Goal: Information Seeking & Learning: Check status

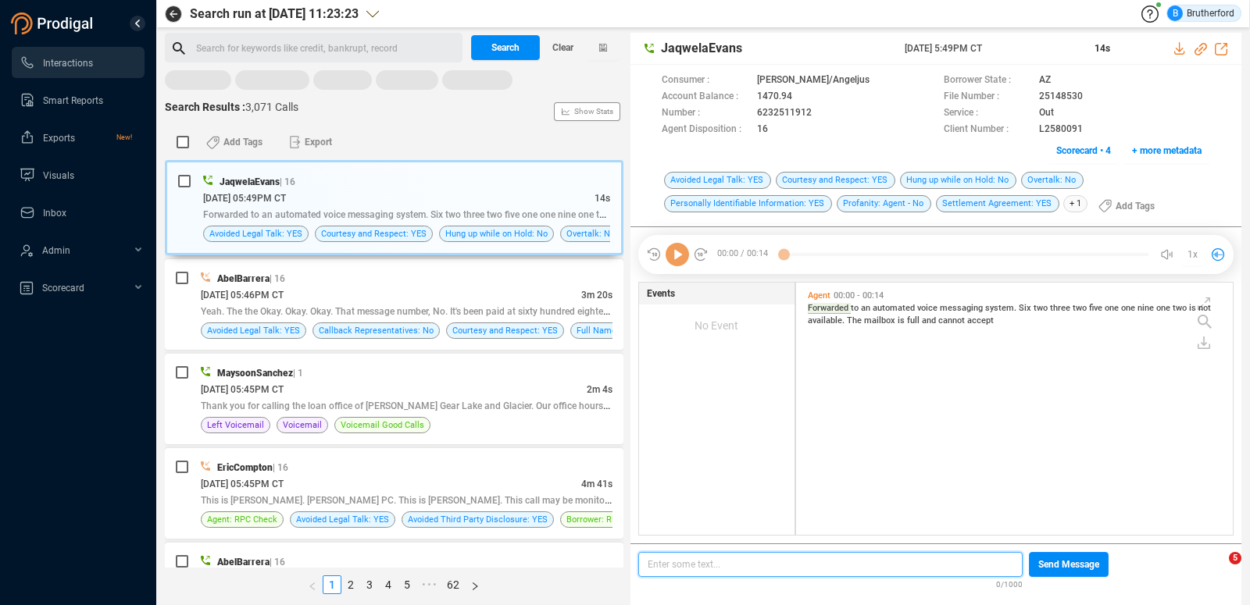
scroll to position [253, 437]
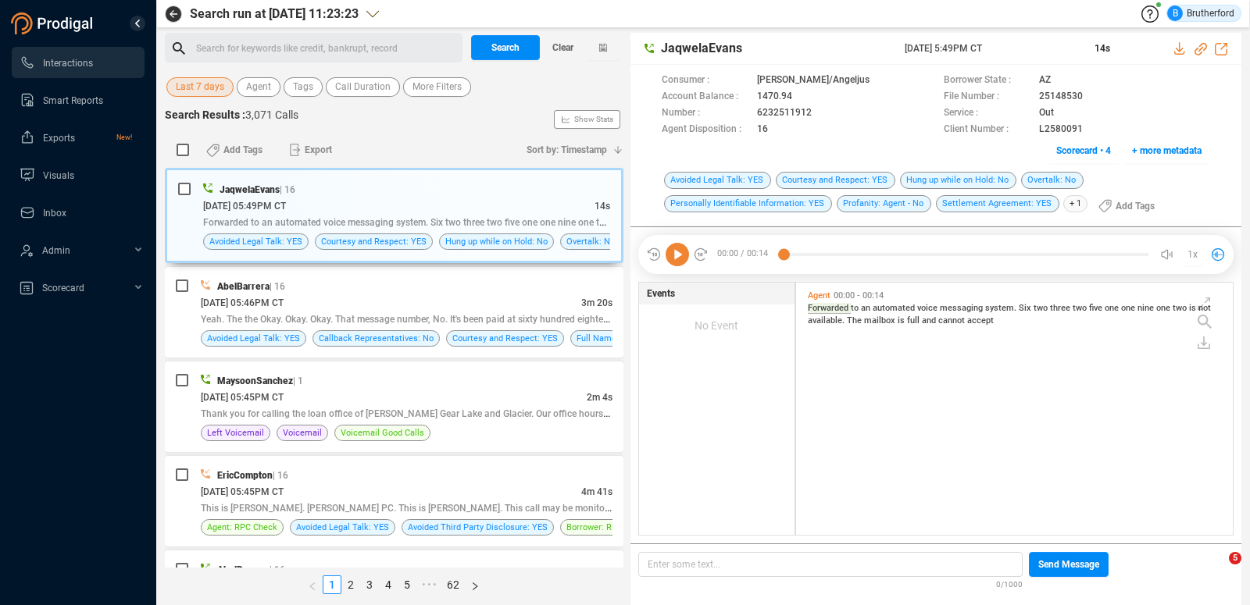
click at [188, 86] on span "Last 7 days" at bounding box center [200, 87] width 48 height 20
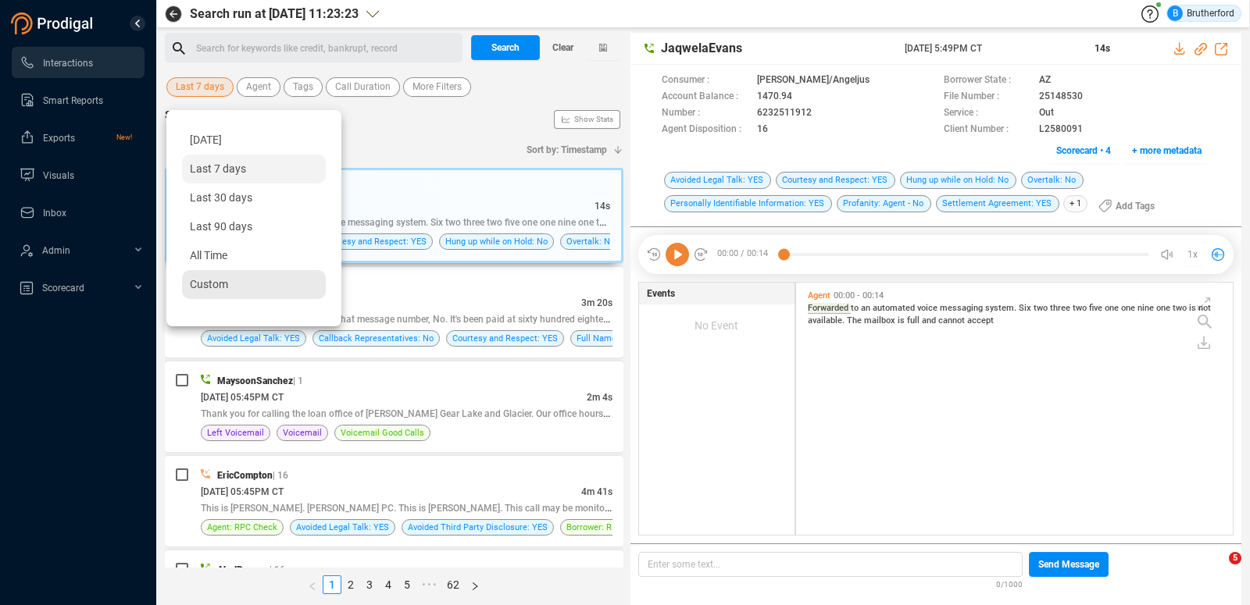
click at [213, 278] on div "Custom" at bounding box center [254, 284] width 144 height 29
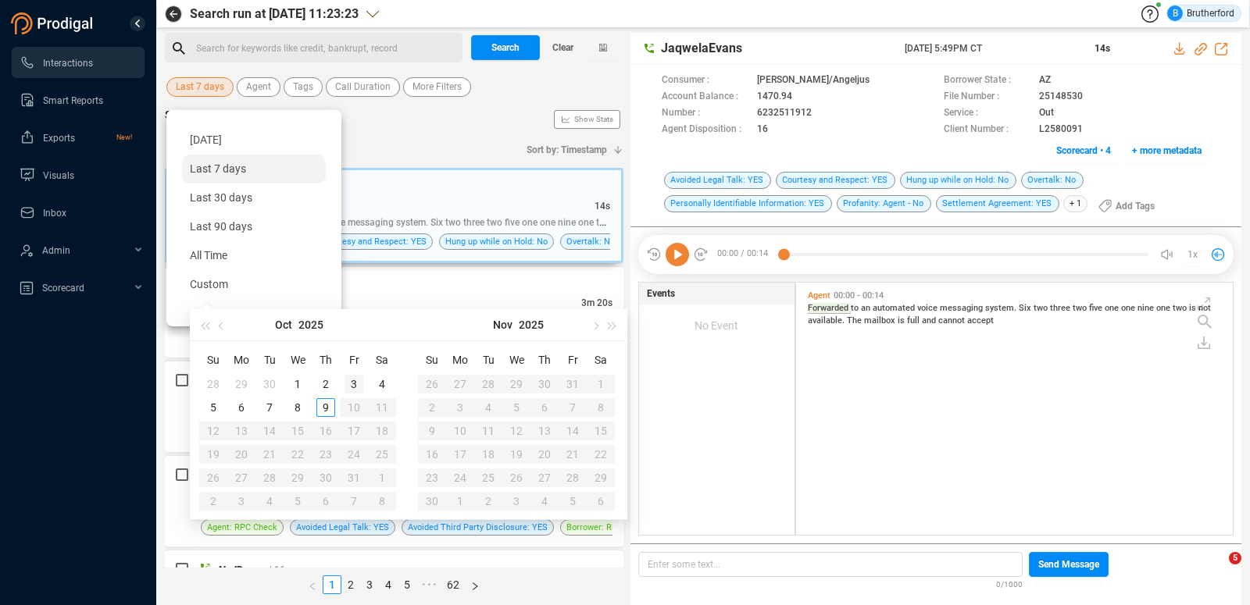
type input "[DATE]"
click at [351, 384] on div "3" at bounding box center [353, 384] width 19 height 19
click at [351, 383] on div "3" at bounding box center [353, 384] width 19 height 19
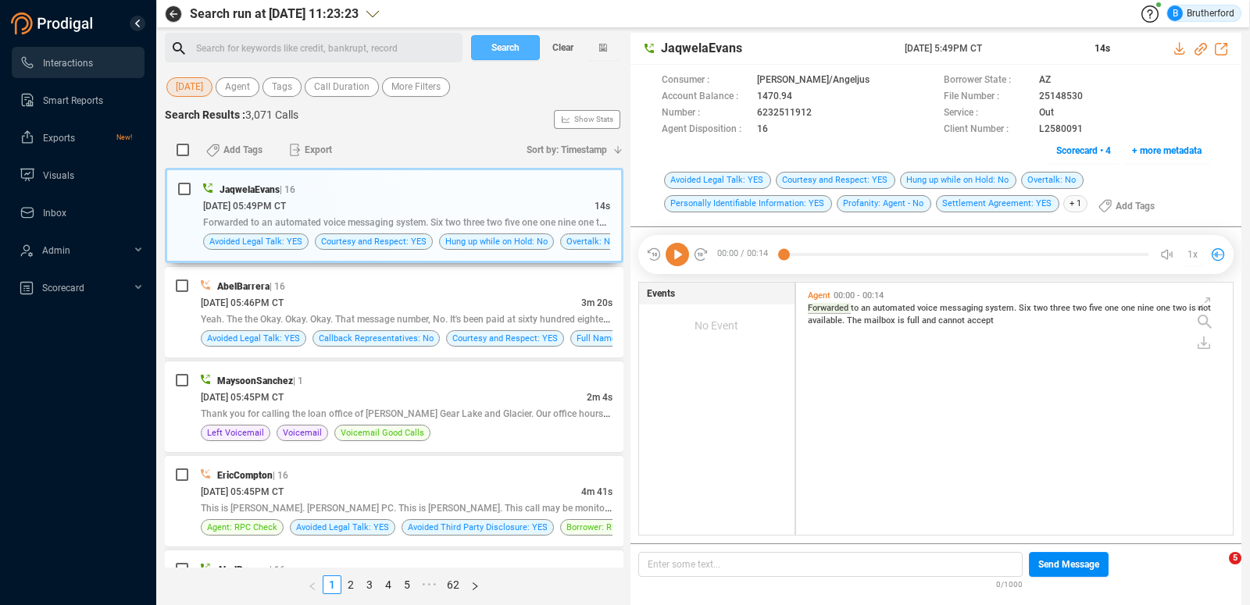
click at [498, 52] on span "Search" at bounding box center [505, 47] width 28 height 25
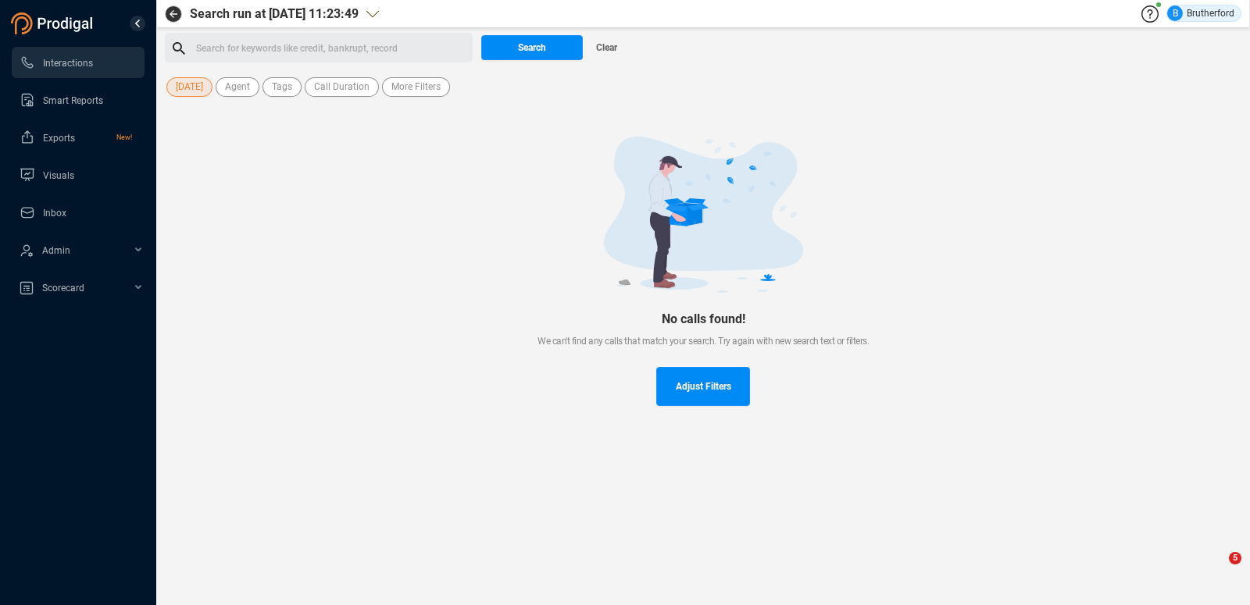
click at [180, 84] on span "[DATE]" at bounding box center [189, 87] width 27 height 20
click at [198, 91] on span "[DATE]" at bounding box center [189, 87] width 27 height 20
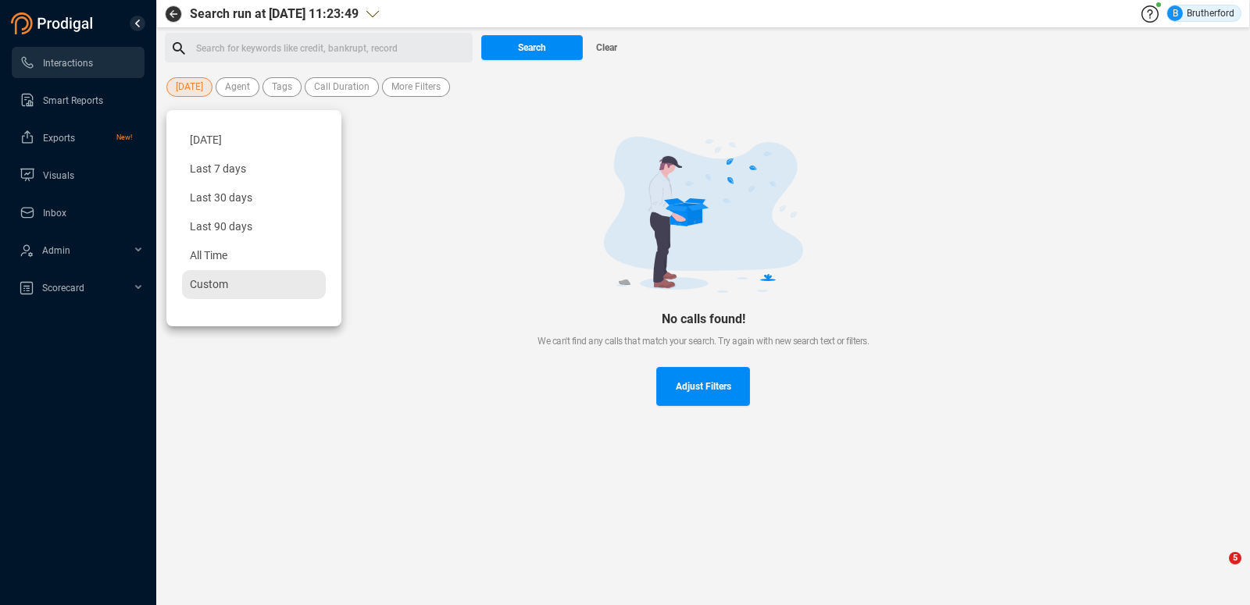
click at [223, 276] on div "Custom" at bounding box center [254, 284] width 144 height 29
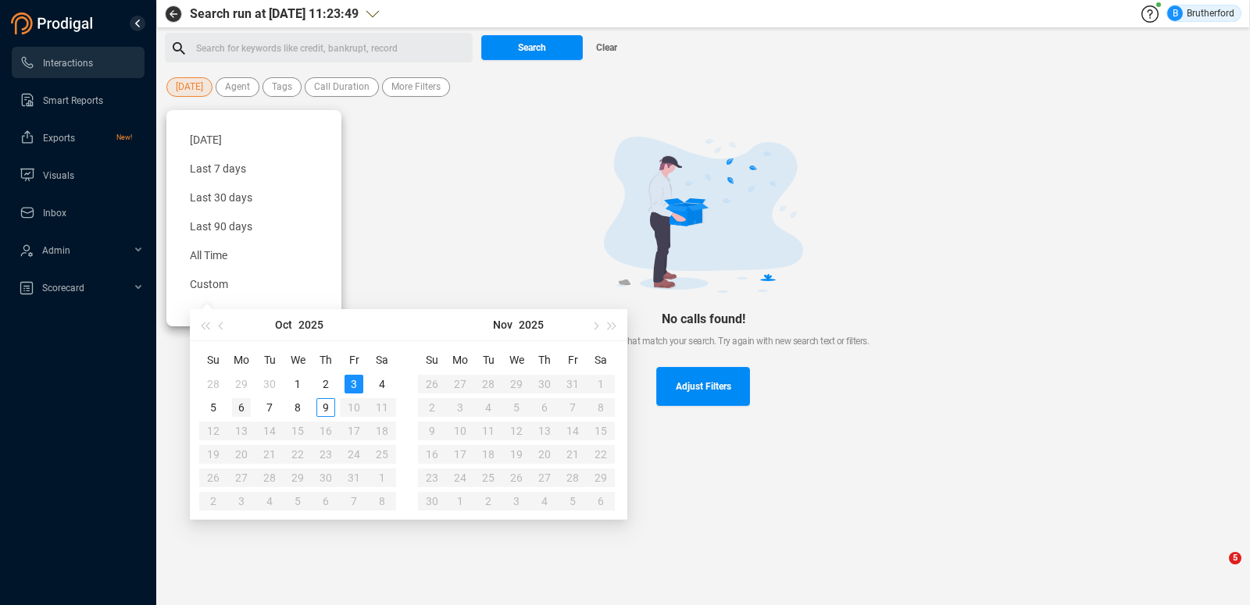
type input "[DATE]"
click at [241, 408] on div "6" at bounding box center [241, 407] width 19 height 19
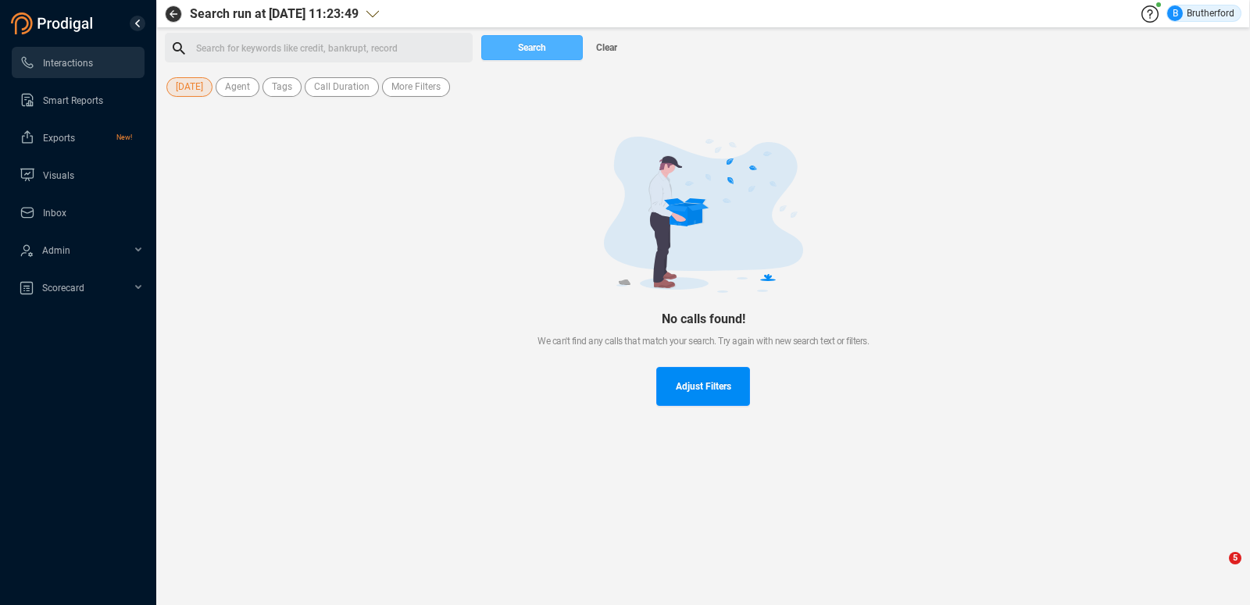
click at [510, 50] on button "Search" at bounding box center [532, 47] width 102 height 25
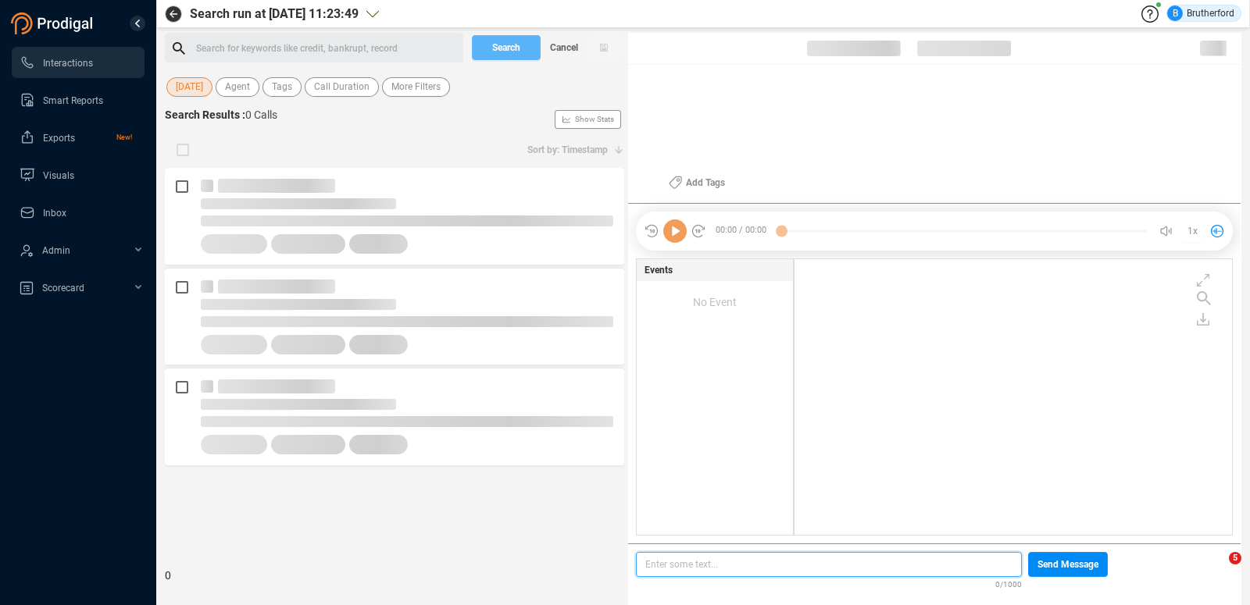
scroll to position [1, 1]
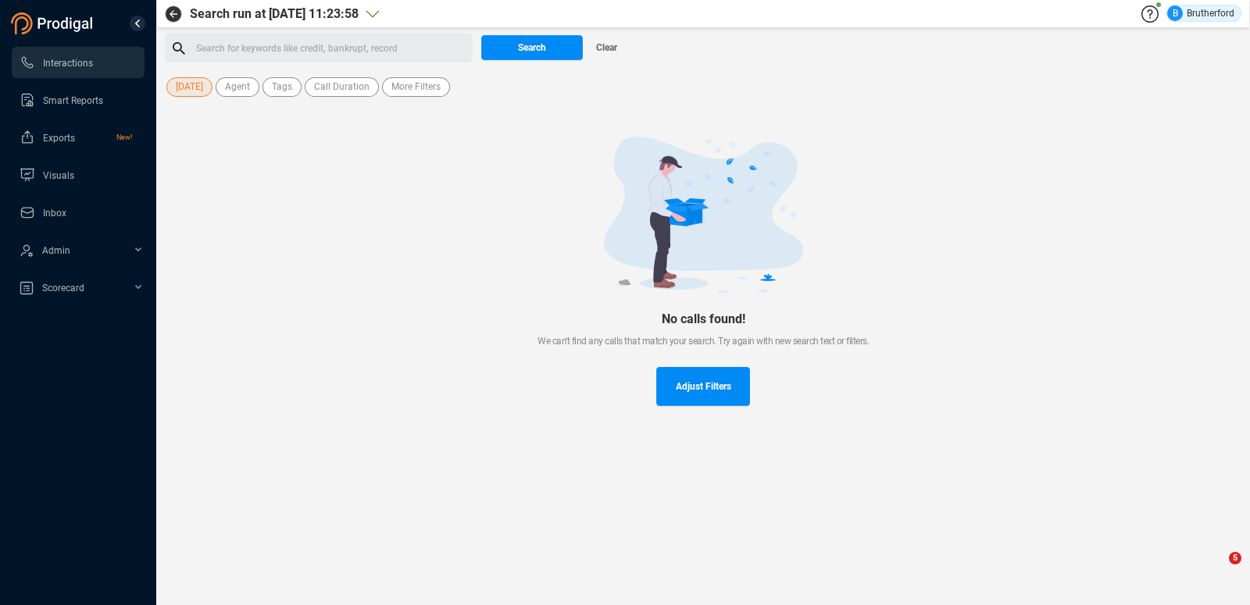
click at [189, 80] on span "[DATE]" at bounding box center [189, 87] width 27 height 20
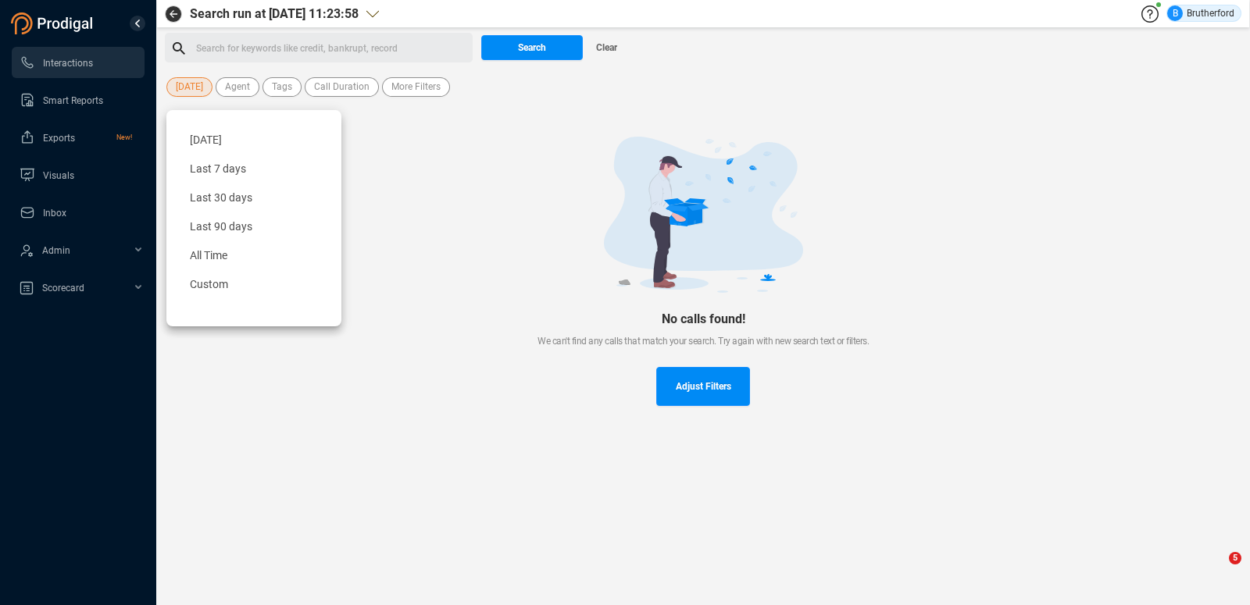
click at [189, 80] on span "[DATE]" at bounding box center [189, 87] width 27 height 20
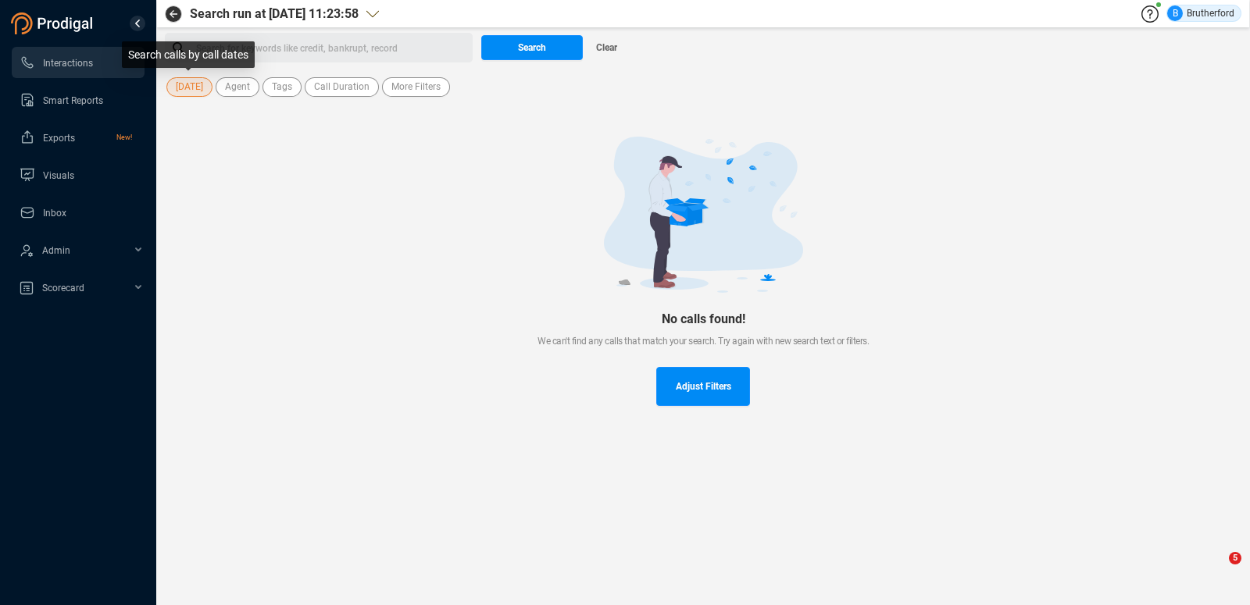
click at [189, 80] on span "[DATE]" at bounding box center [189, 87] width 27 height 20
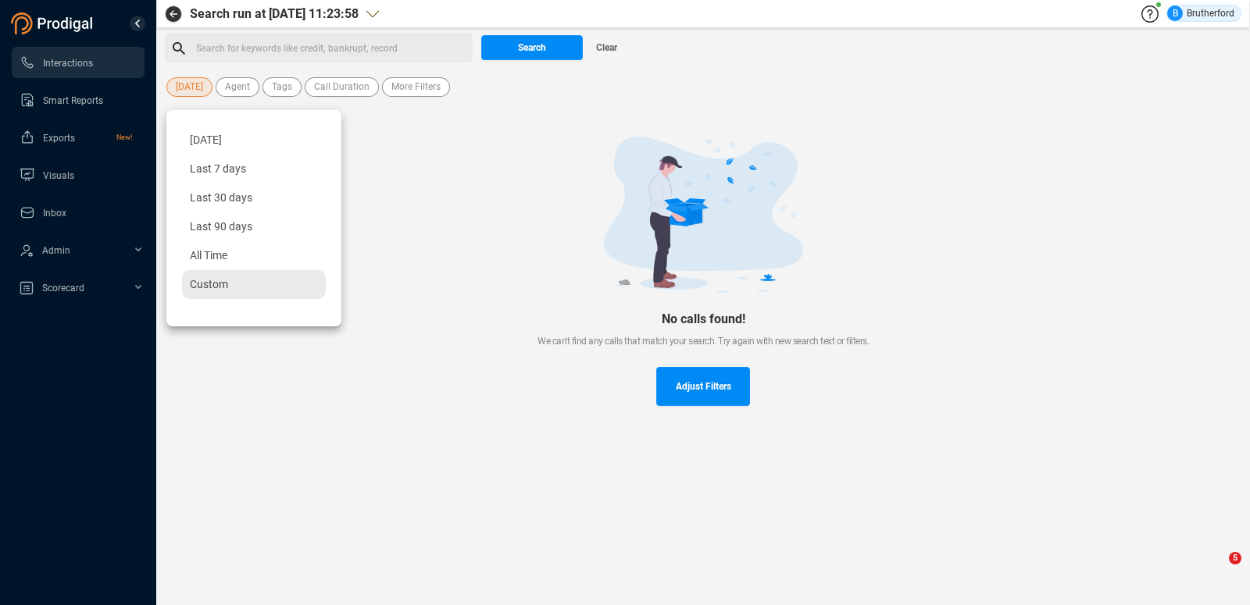
click at [217, 287] on span "Custom" at bounding box center [209, 284] width 38 height 12
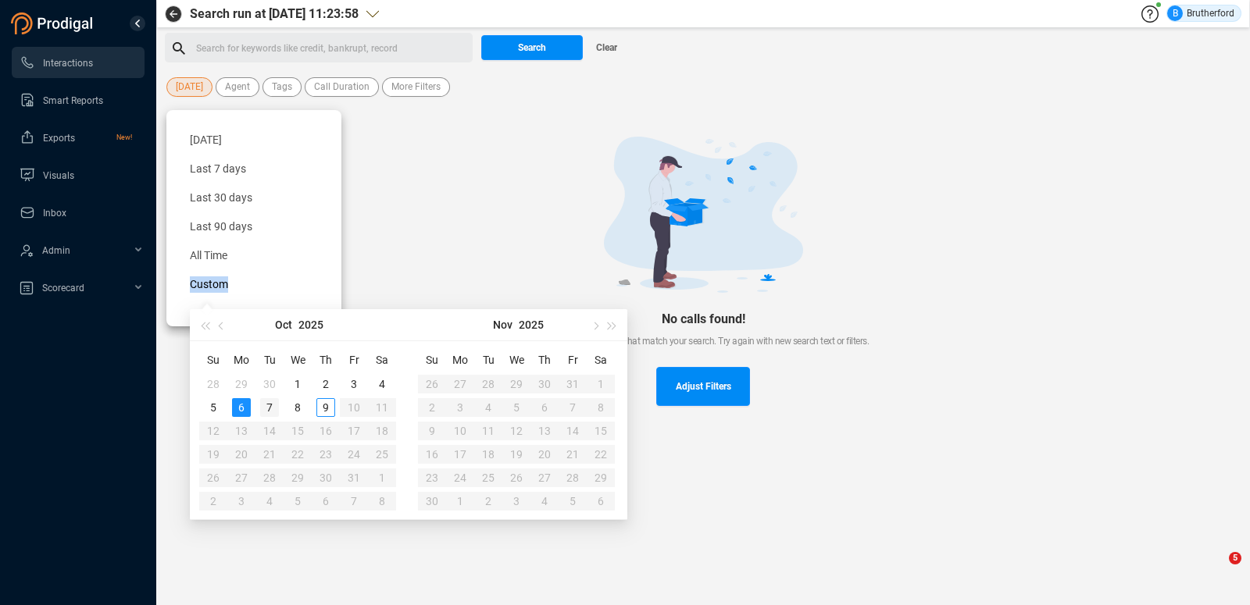
type input "[DATE]"
click at [269, 409] on div "7" at bounding box center [269, 407] width 19 height 19
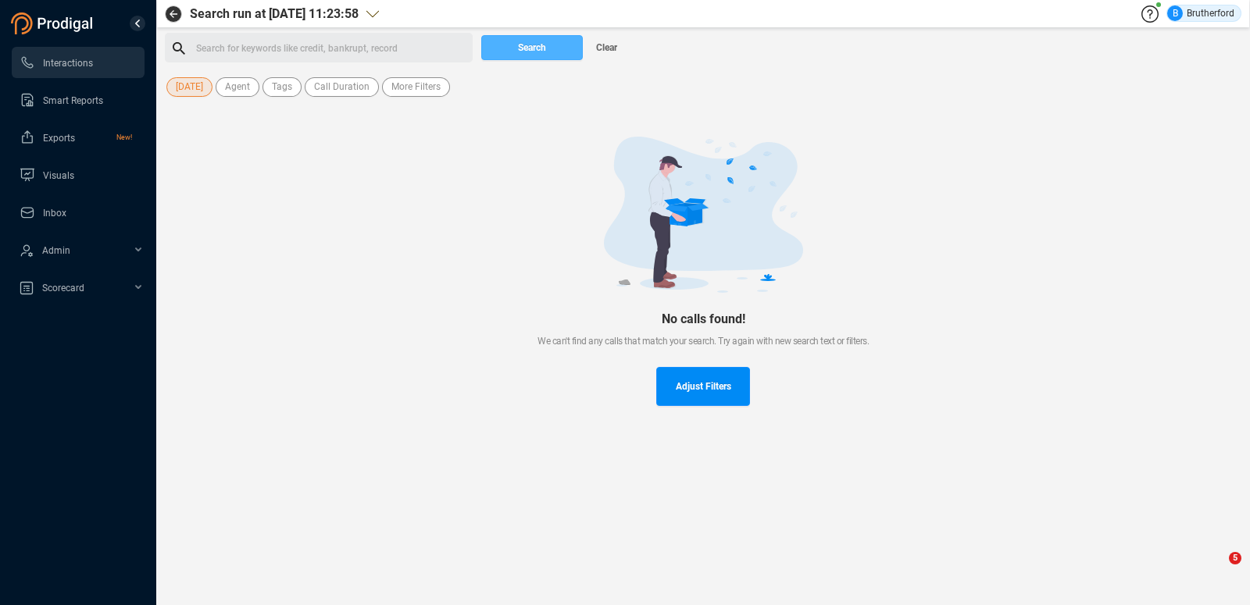
click at [526, 50] on span "Search" at bounding box center [532, 47] width 28 height 25
click at [1108, 196] on div at bounding box center [703, 215] width 1026 height 156
click at [183, 88] on span "[DATE]" at bounding box center [189, 87] width 27 height 20
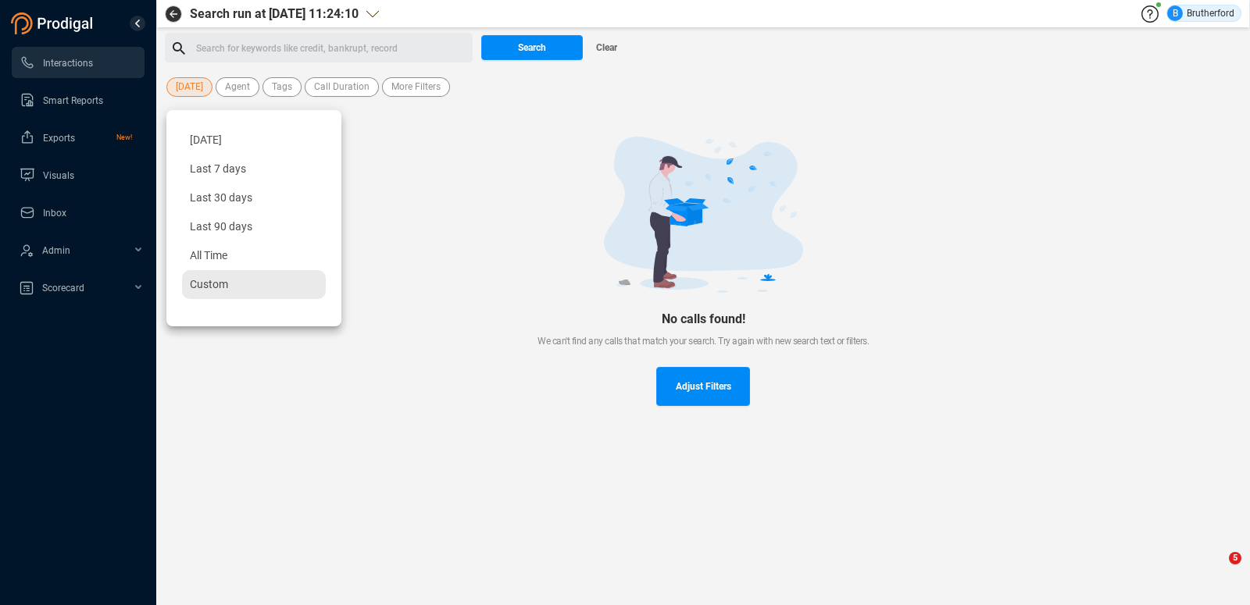
click at [220, 282] on span "Custom" at bounding box center [209, 284] width 38 height 12
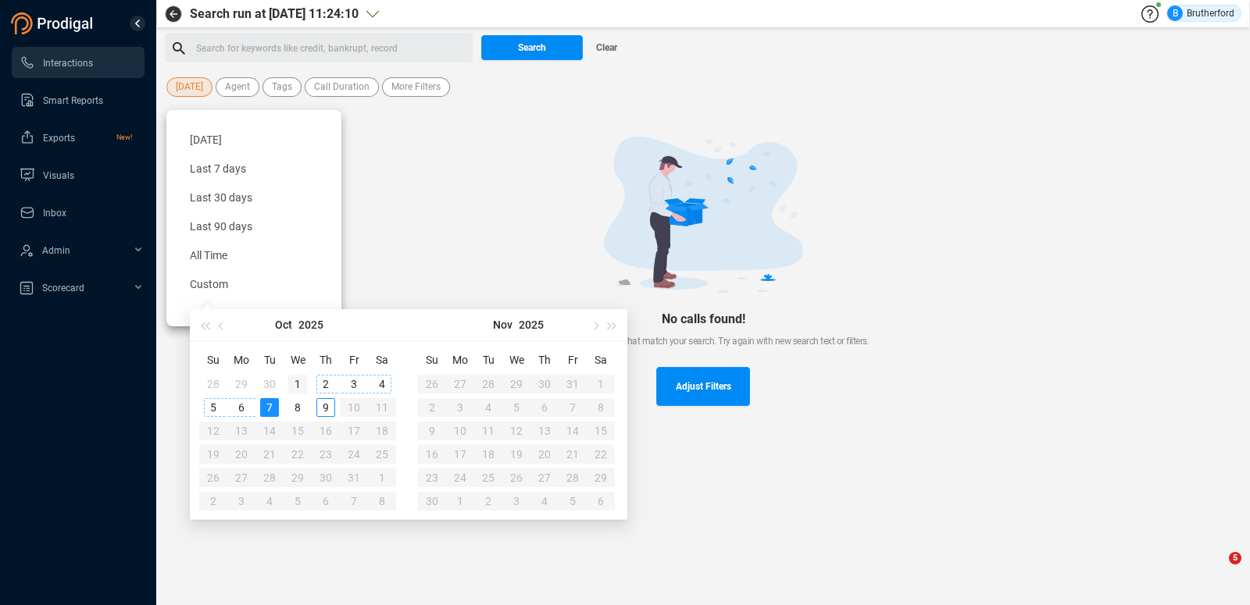
type input "[DATE]"
click at [297, 385] on div "1" at bounding box center [297, 384] width 19 height 19
click at [297, 385] on div "Adjust Filters" at bounding box center [703, 386] width 1026 height 39
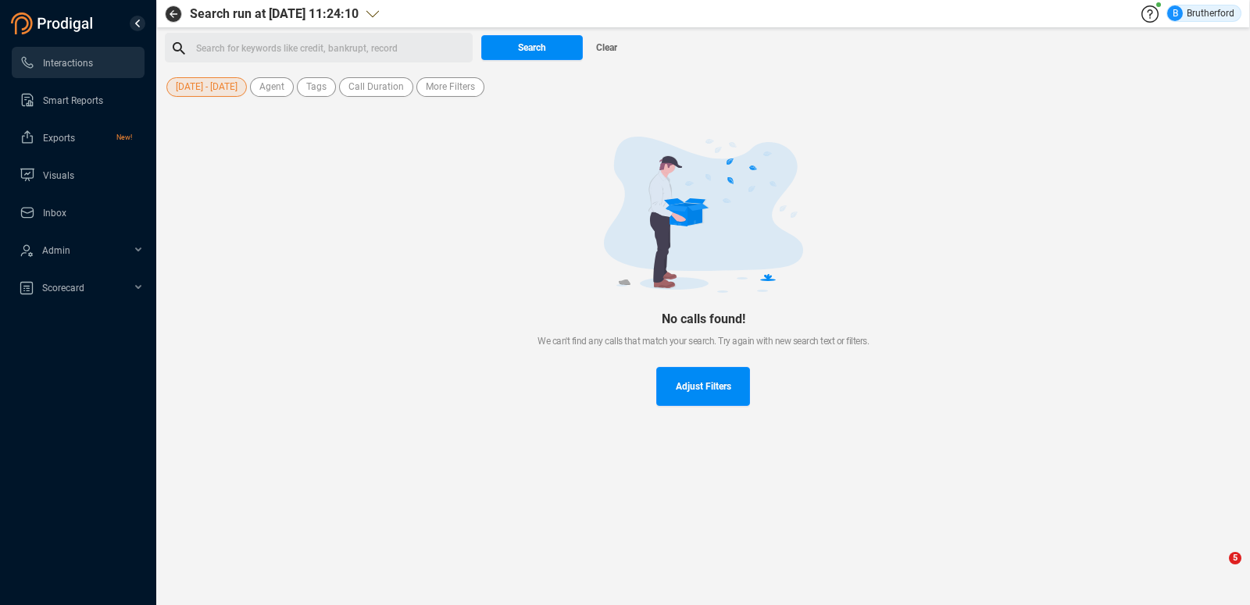
click at [231, 88] on span "[DATE] - [DATE]" at bounding box center [207, 87] width 62 height 20
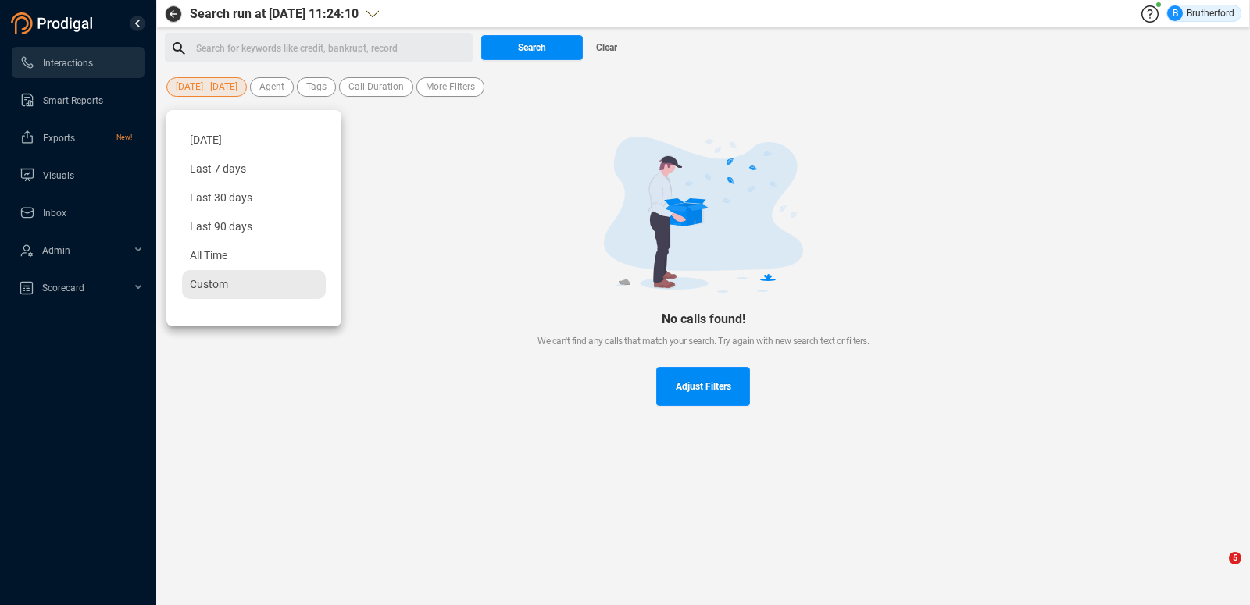
click at [212, 284] on span "Custom" at bounding box center [209, 284] width 38 height 12
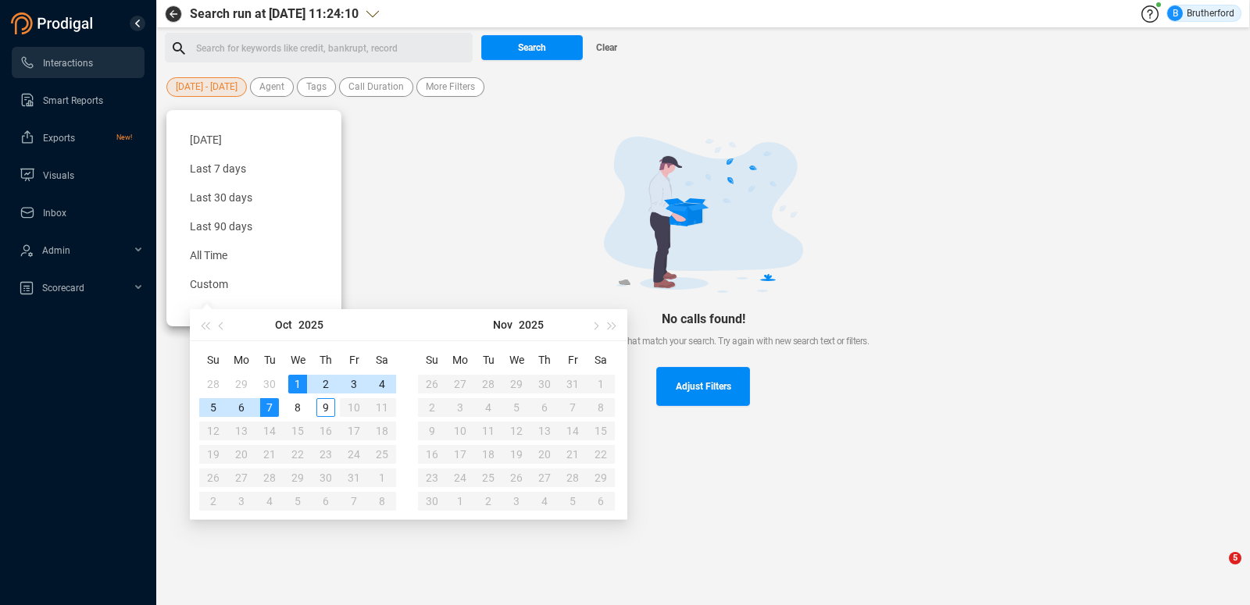
click at [299, 387] on div "1" at bounding box center [297, 384] width 19 height 19
type input "[DATE]"
click at [526, 45] on span "Search" at bounding box center [532, 47] width 28 height 25
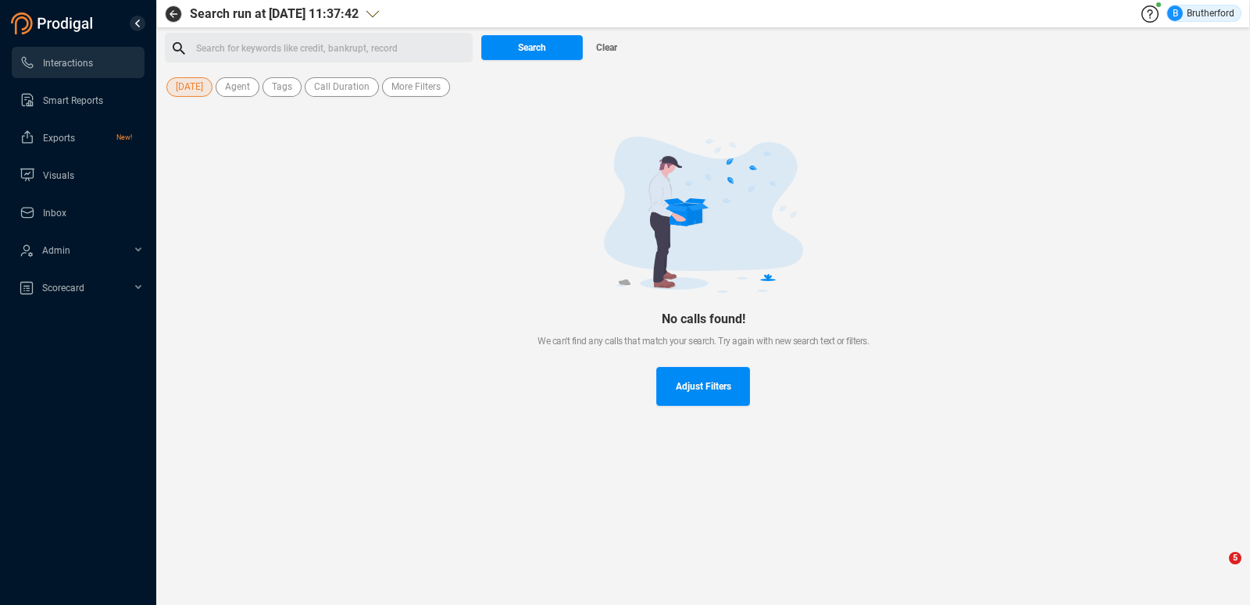
click at [190, 89] on span "[DATE]" at bounding box center [189, 87] width 27 height 20
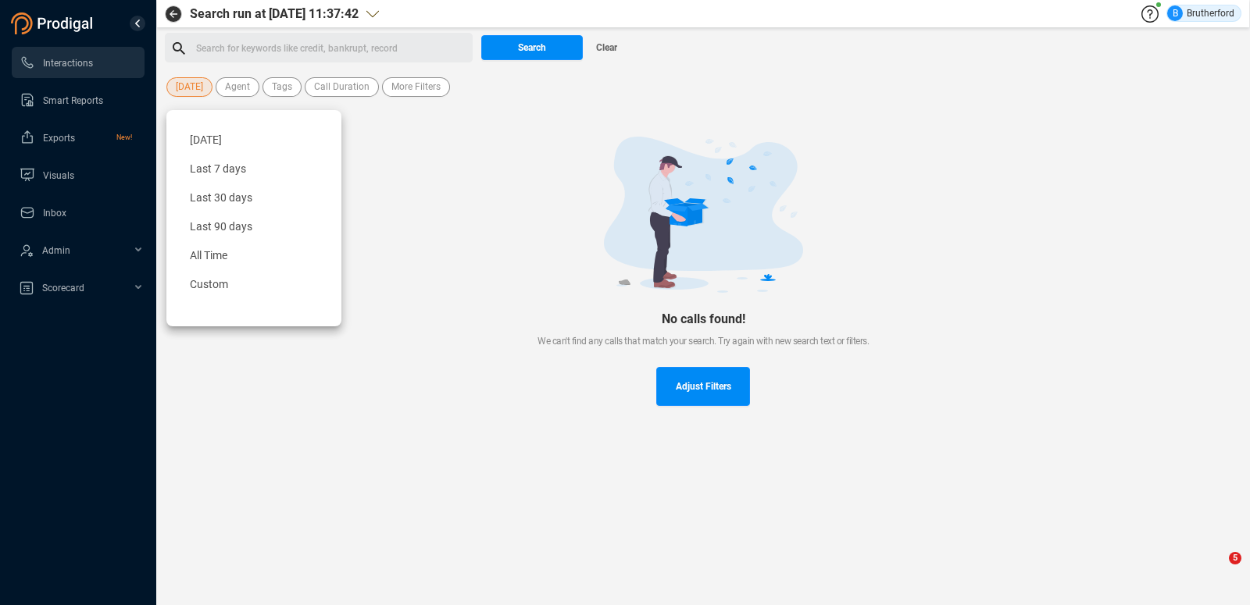
click at [419, 202] on div at bounding box center [703, 215] width 1026 height 156
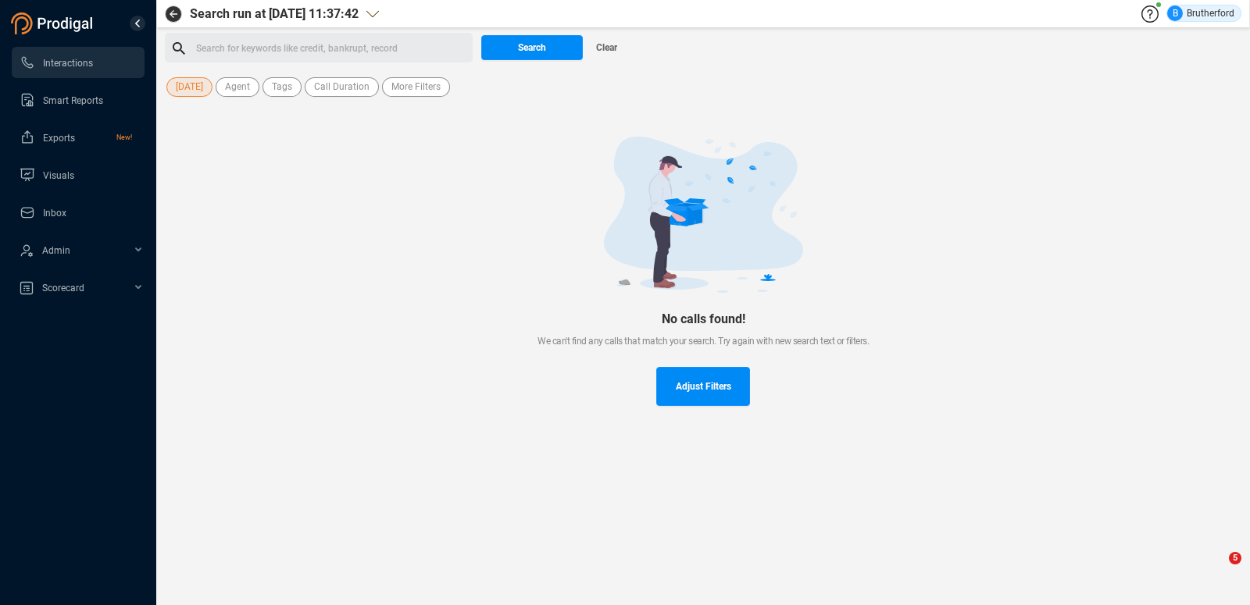
click at [182, 86] on span "[DATE]" at bounding box center [189, 87] width 27 height 20
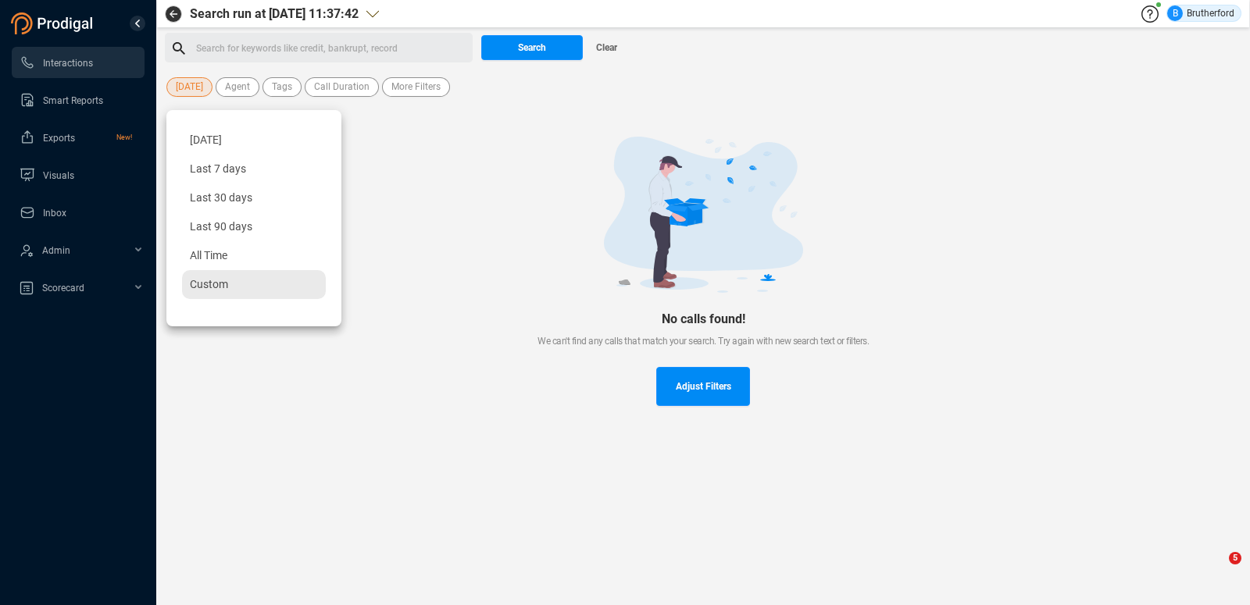
click at [218, 286] on span "Custom" at bounding box center [209, 284] width 38 height 12
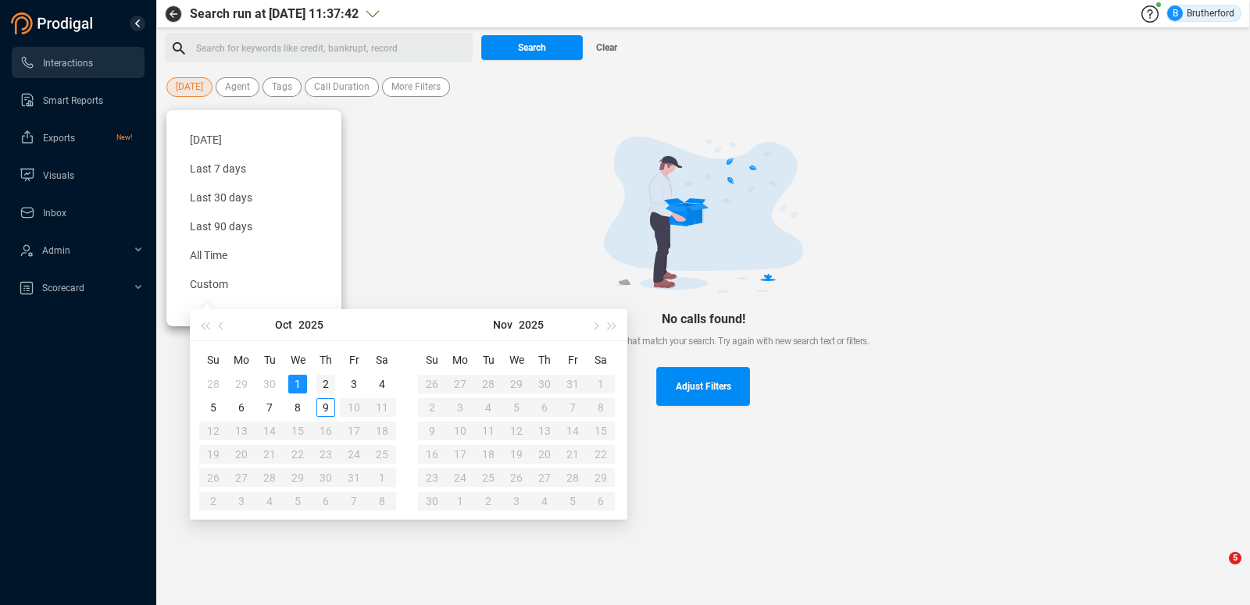
type input "[DATE]"
click at [323, 383] on div "2" at bounding box center [325, 384] width 19 height 19
click at [328, 383] on div "2" at bounding box center [325, 384] width 19 height 19
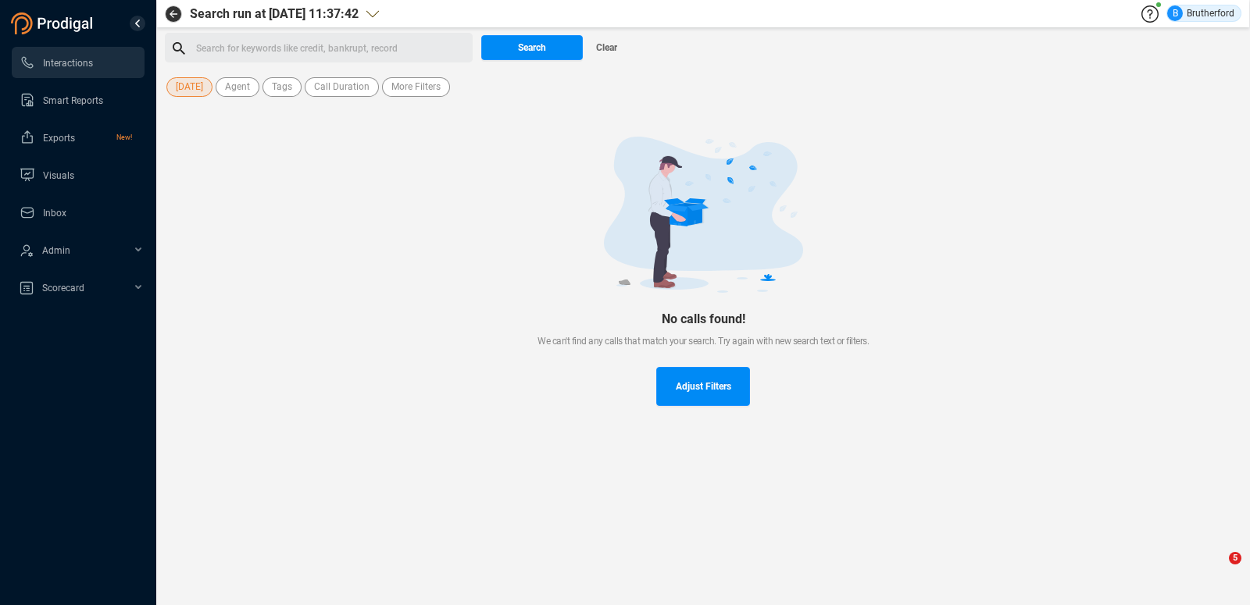
click at [328, 383] on div "Adjust Filters" at bounding box center [703, 386] width 1026 height 39
click at [530, 53] on span "Search" at bounding box center [532, 47] width 28 height 25
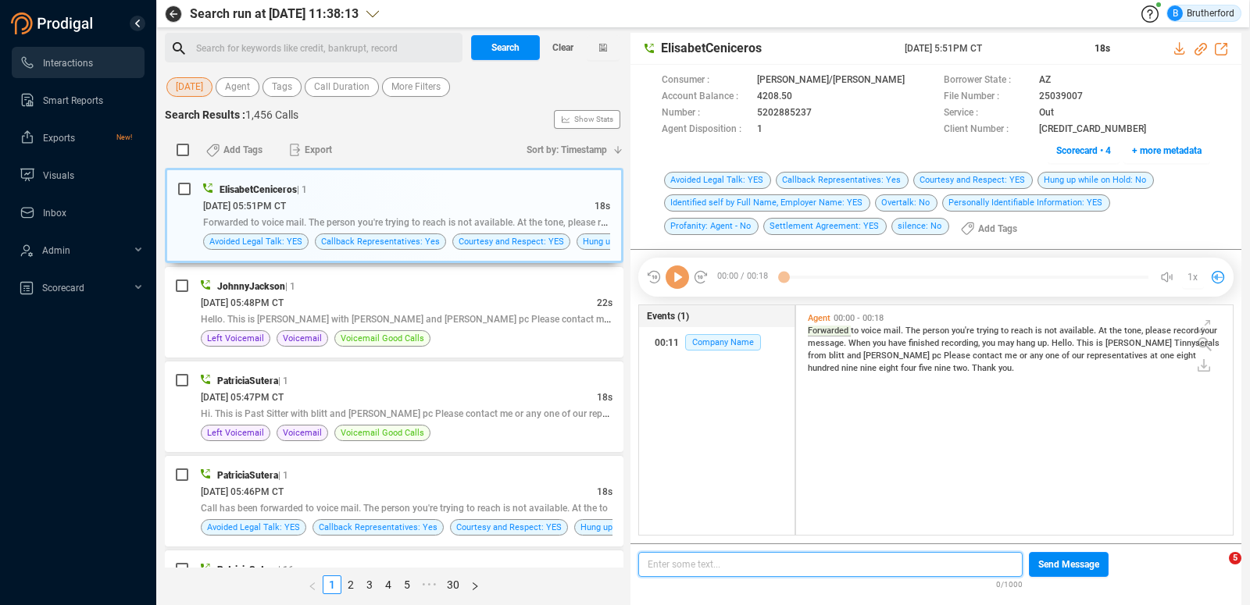
scroll to position [1, 0]
click at [195, 84] on span "[DATE]" at bounding box center [189, 87] width 27 height 20
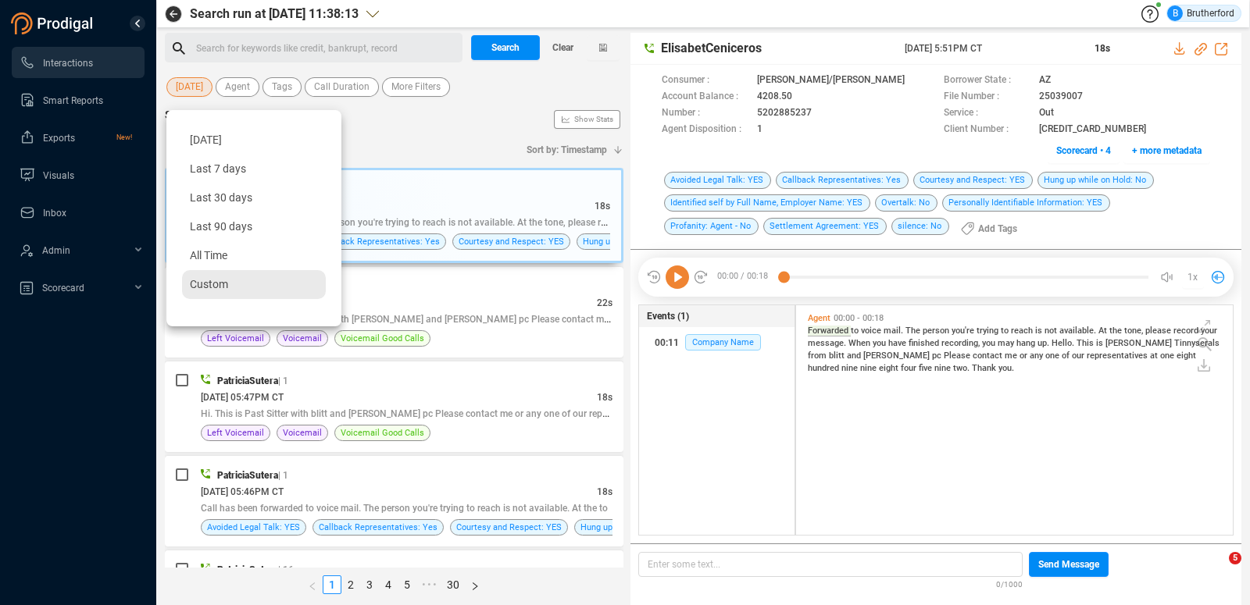
click at [210, 282] on span "Custom" at bounding box center [209, 284] width 38 height 12
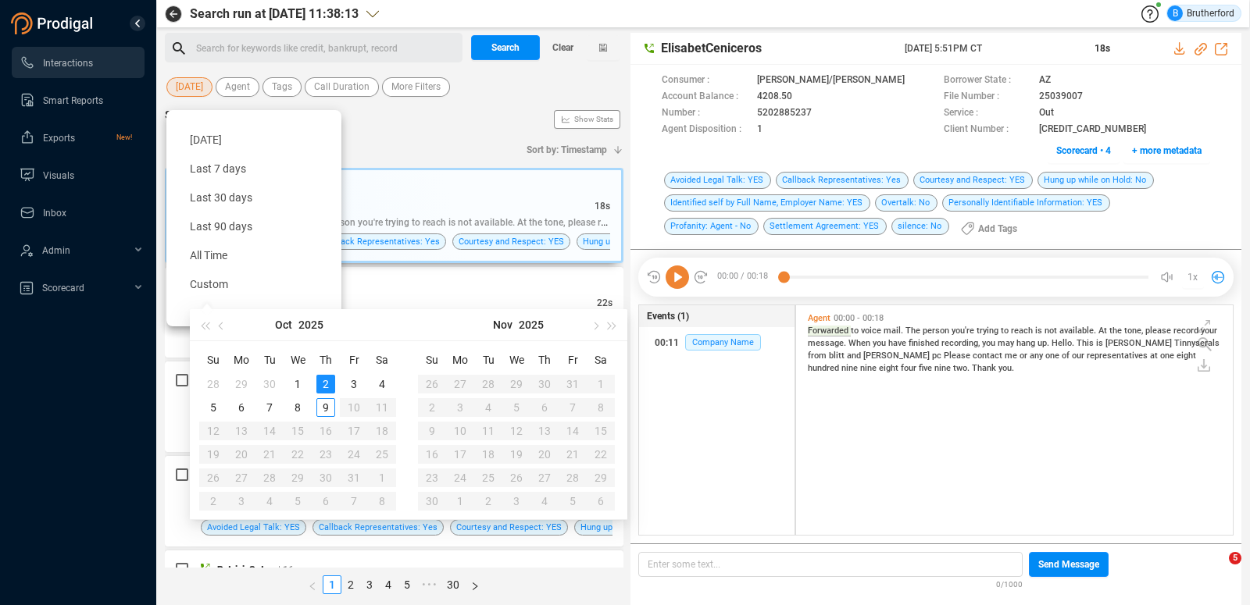
click at [443, 114] on div "Search Results : 1,456 Calls Show Stats" at bounding box center [394, 119] width 458 height 25
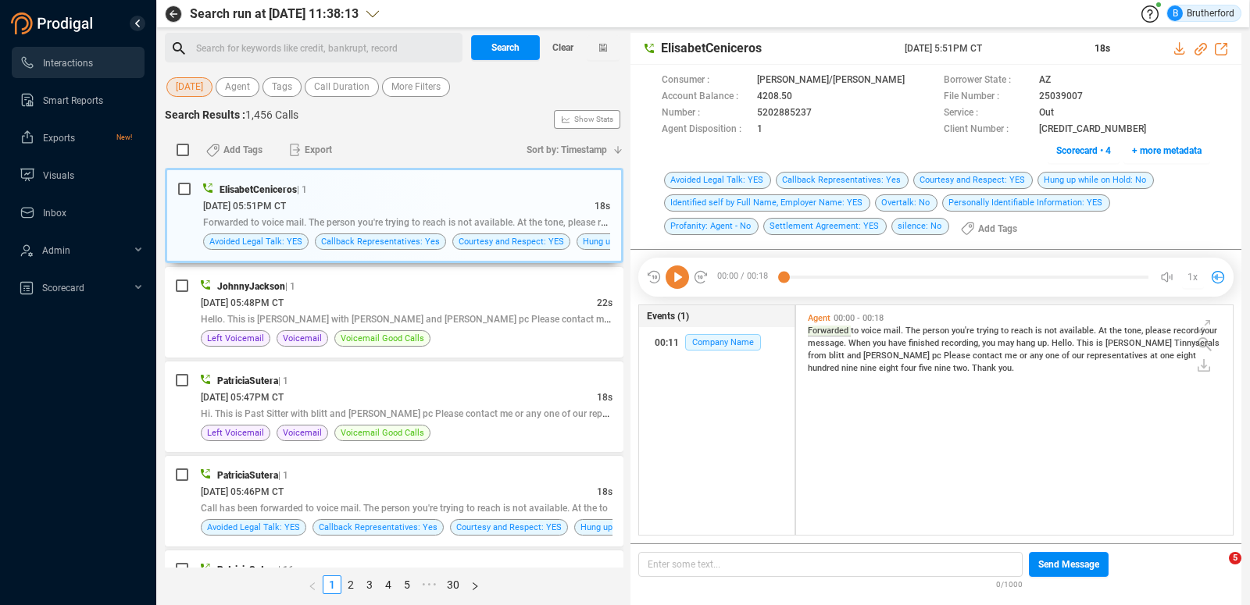
click at [194, 88] on span "[DATE]" at bounding box center [189, 87] width 27 height 20
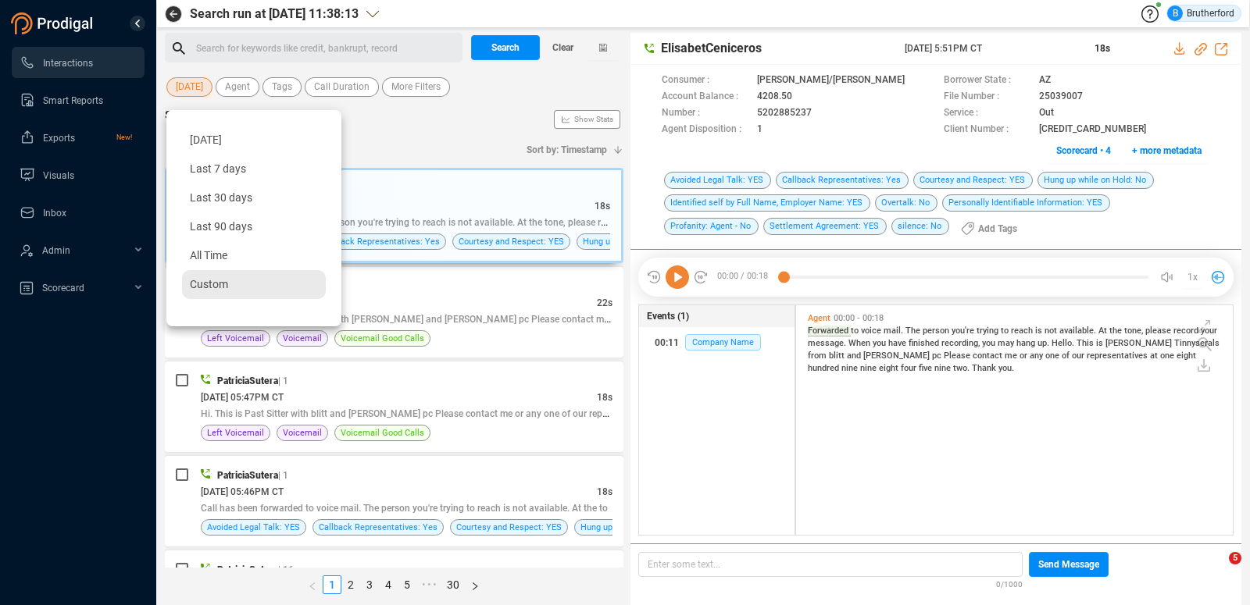
click at [205, 284] on span "Custom" at bounding box center [209, 284] width 38 height 12
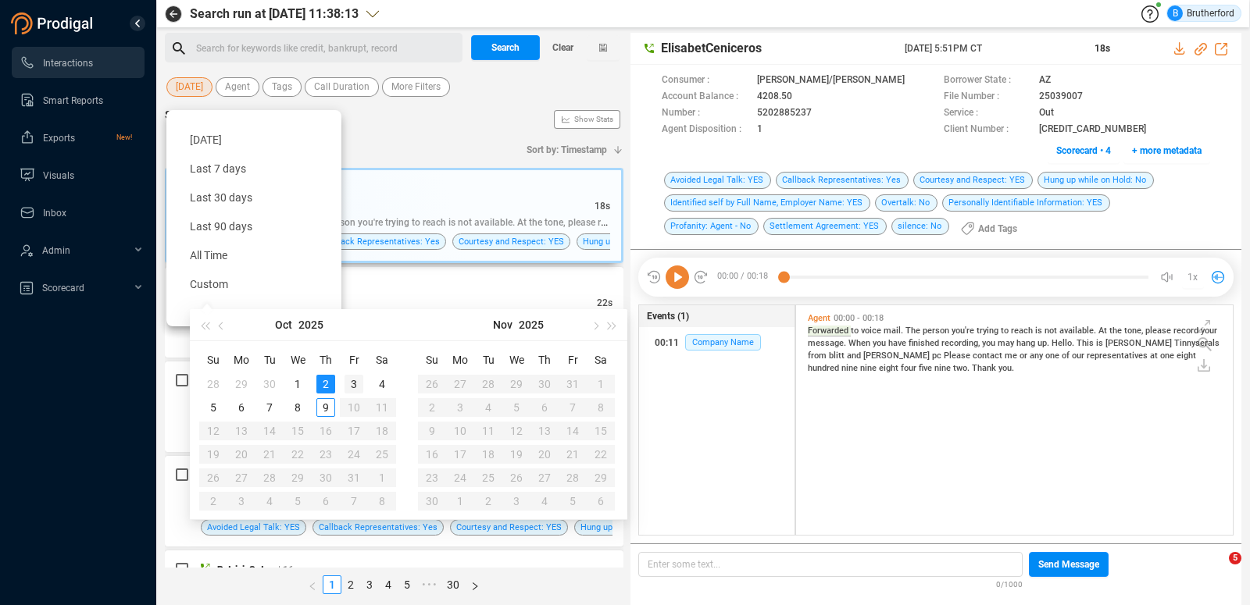
type input "[DATE]"
click at [351, 383] on div "3" at bounding box center [353, 384] width 19 height 19
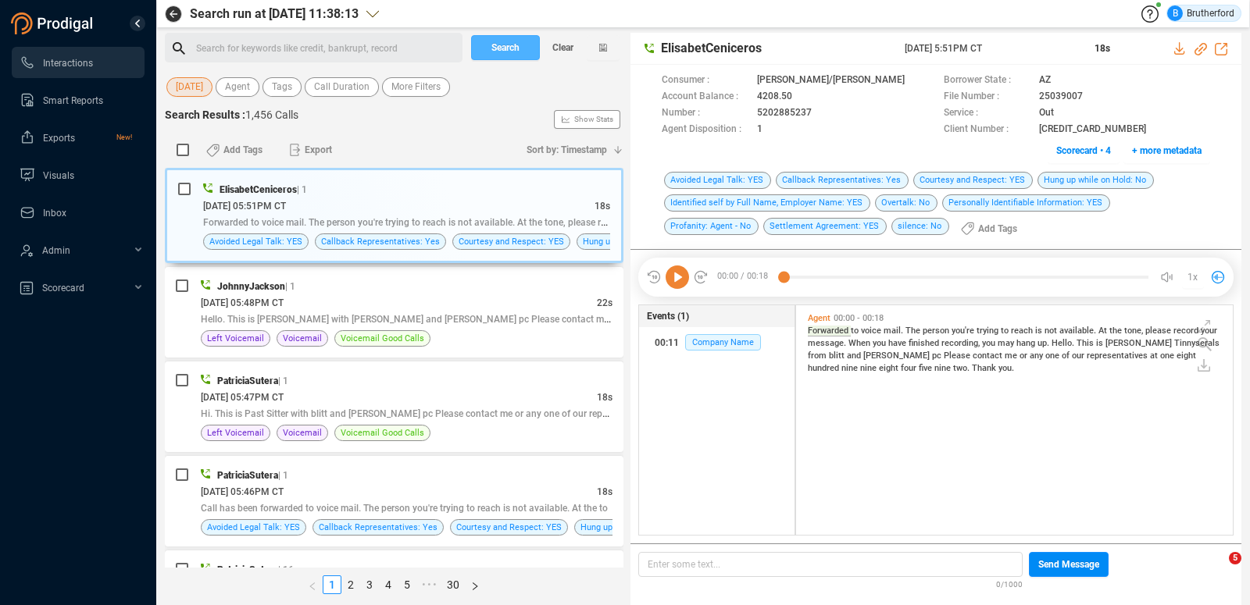
click at [494, 54] on span "Search" at bounding box center [505, 47] width 28 height 25
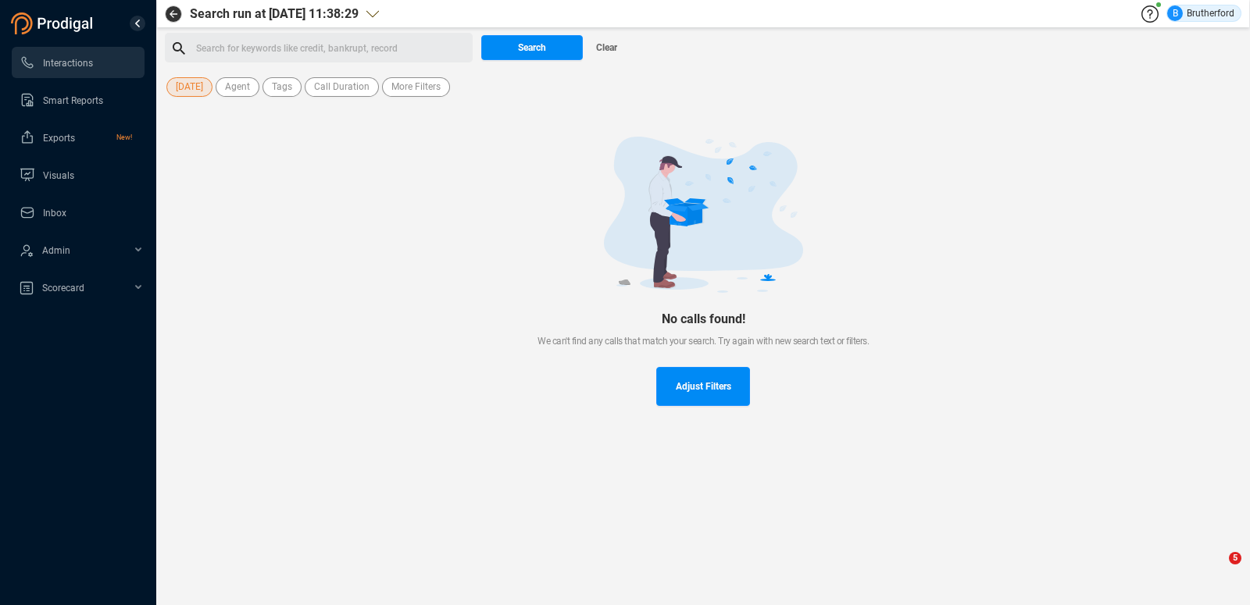
click at [191, 91] on span "[DATE]" at bounding box center [189, 87] width 27 height 20
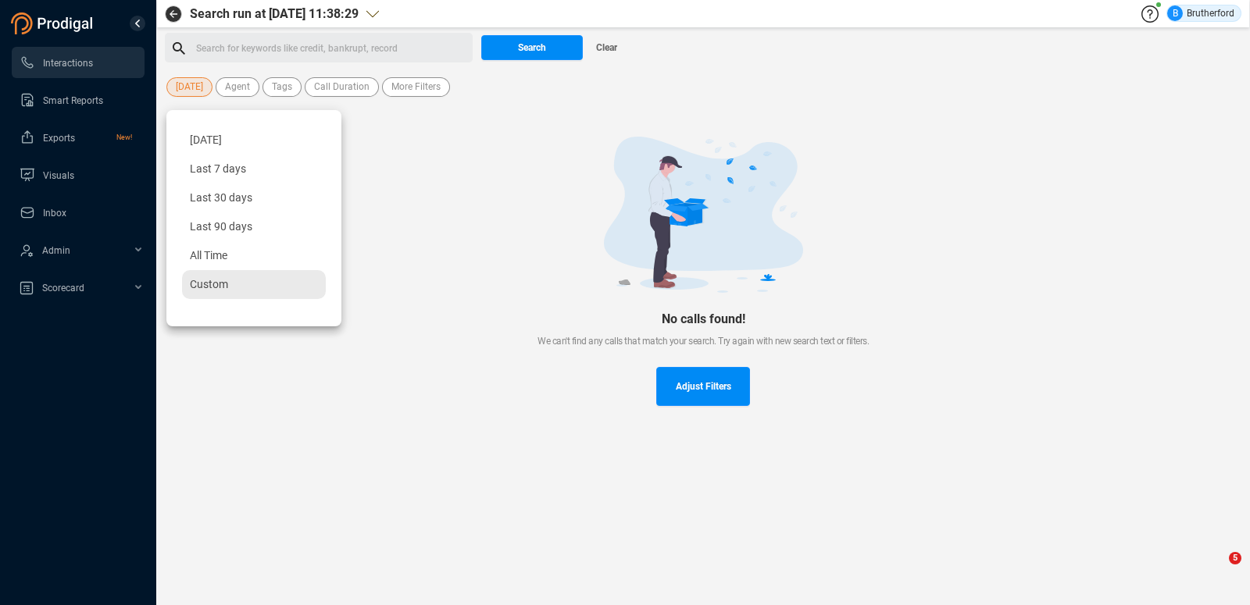
click at [213, 289] on span "Custom" at bounding box center [209, 284] width 38 height 12
click at [213, 287] on span "Custom" at bounding box center [209, 284] width 38 height 12
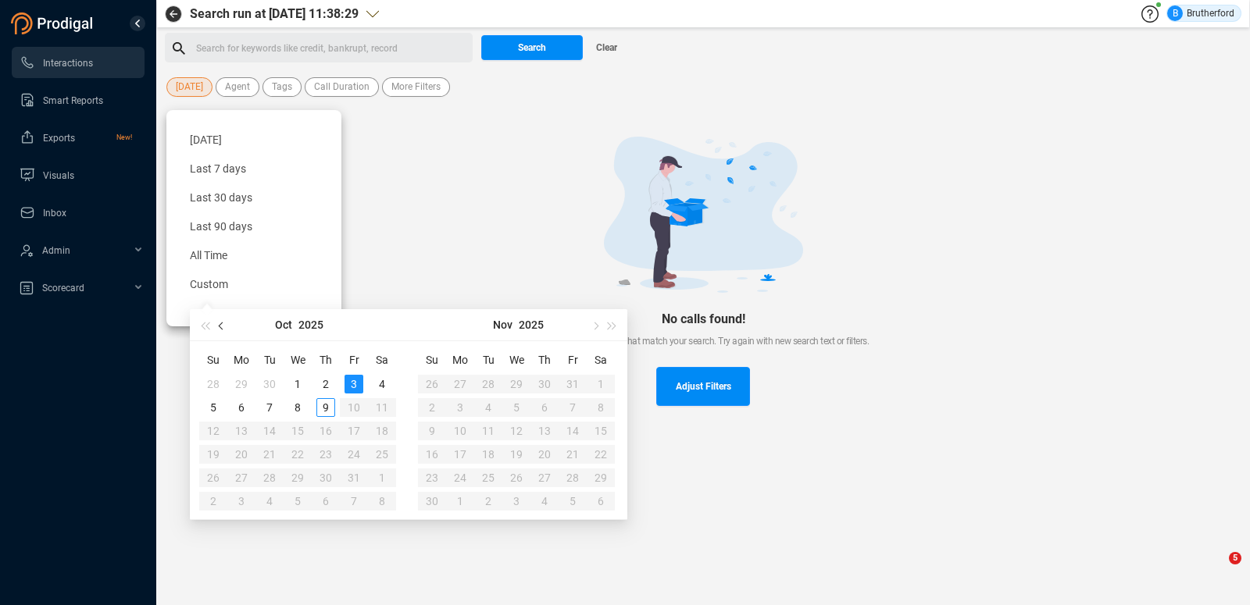
click at [225, 326] on button "button" at bounding box center [221, 324] width 17 height 31
type input "[DATE]"
click at [270, 478] on div "30" at bounding box center [269, 478] width 19 height 19
click at [270, 478] on main "Search run at [DATE] 11:38:29 B Brutherford Search for keywords like credit, ba…" at bounding box center [702, 302] width 1093 height 605
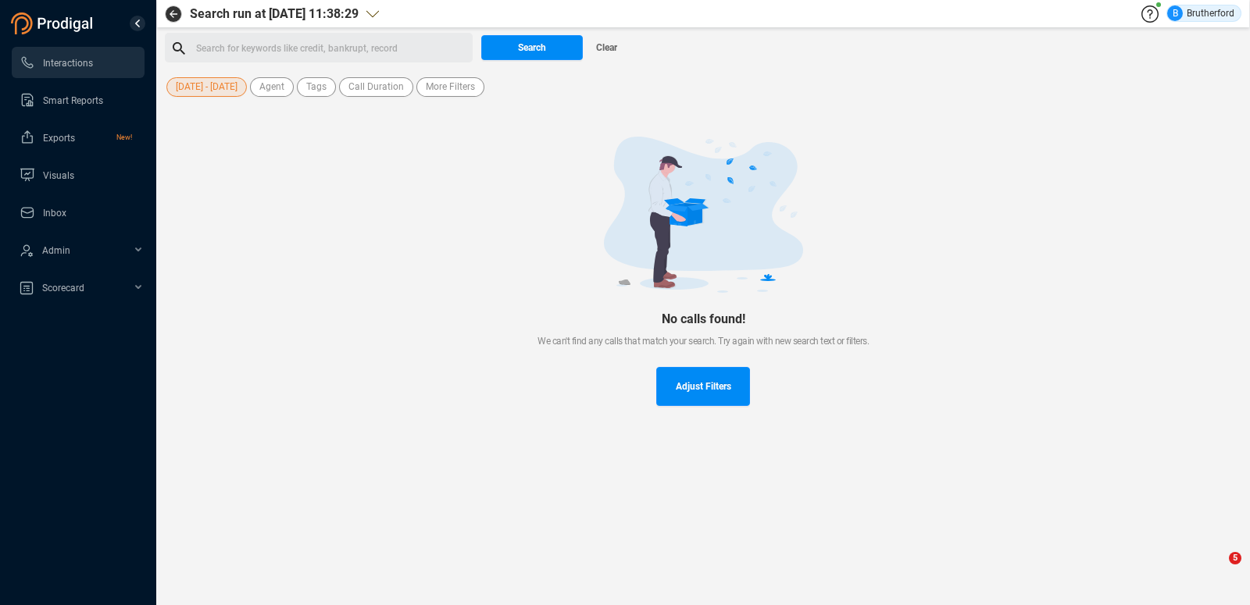
click at [226, 82] on span "[DATE] - [DATE]" at bounding box center [207, 87] width 62 height 20
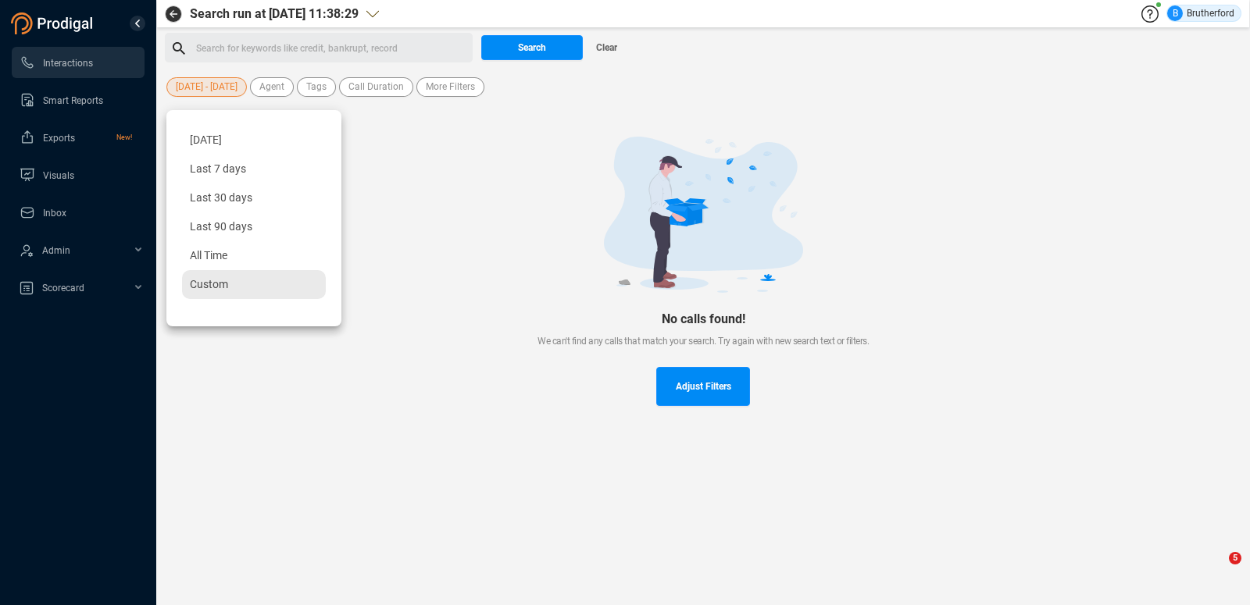
click at [202, 292] on div "Custom" at bounding box center [254, 284] width 144 height 29
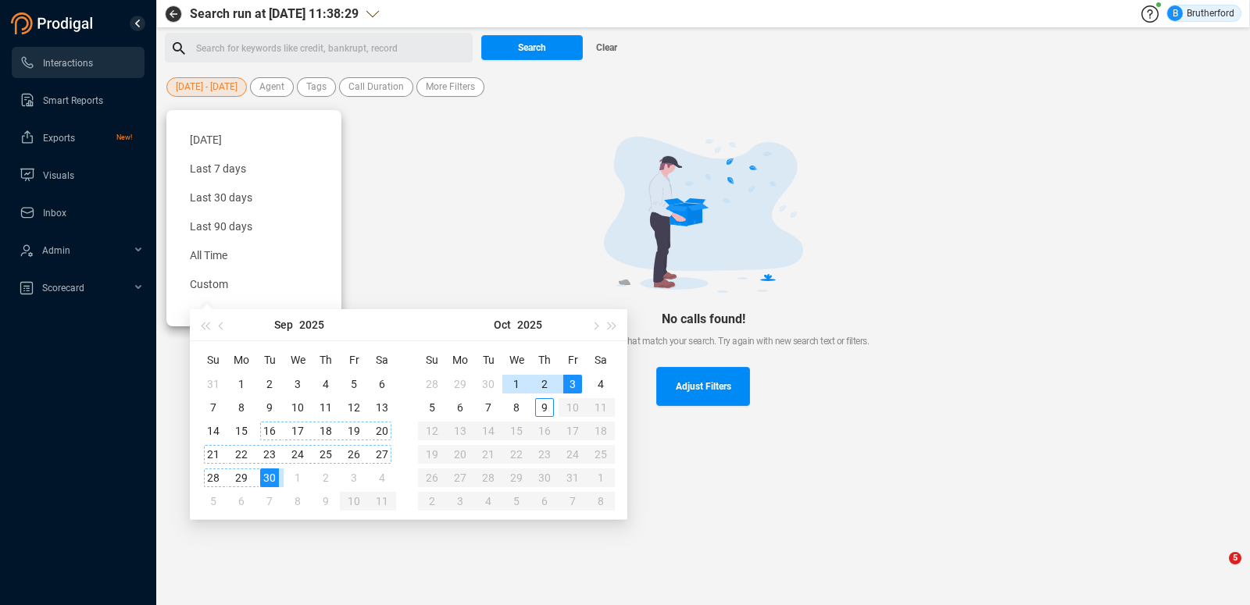
type input "[DATE]"
click at [268, 473] on div "30" at bounding box center [269, 478] width 19 height 19
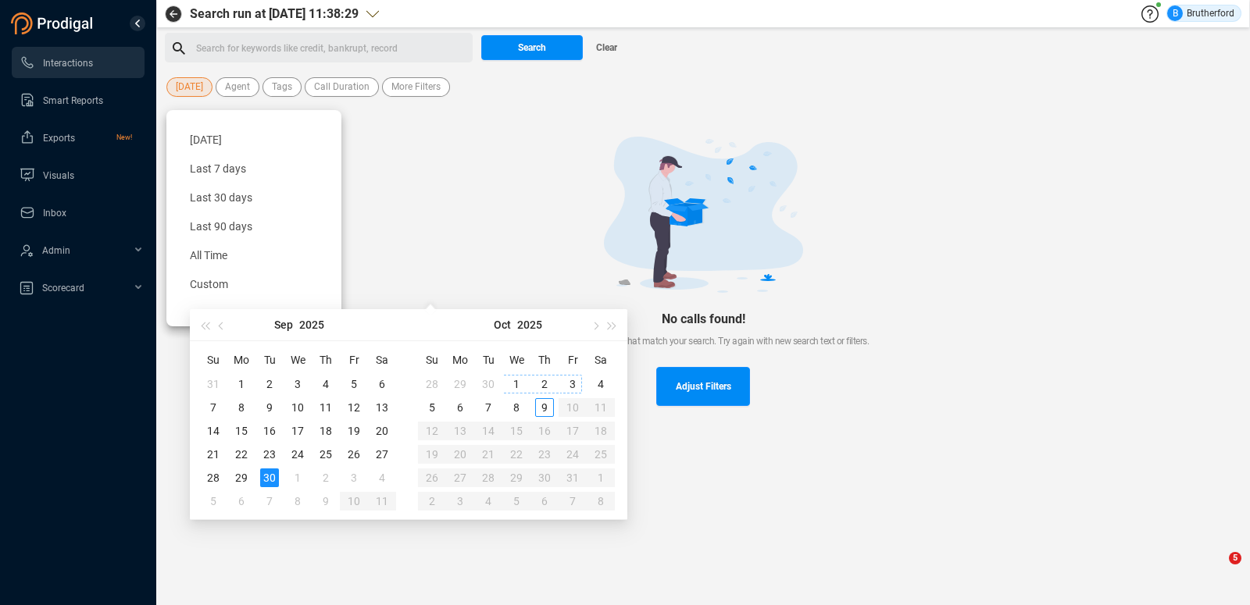
type input "[DATE]"
click at [532, 49] on span "Search" at bounding box center [532, 47] width 28 height 25
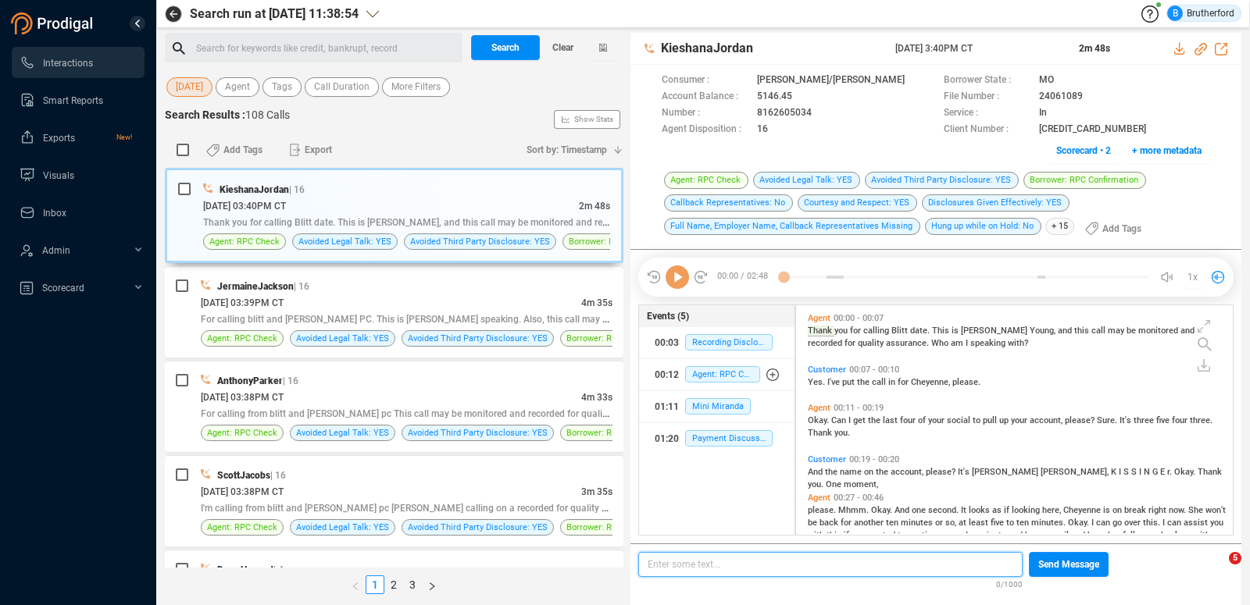
scroll to position [230, 437]
click at [186, 88] on span "[DATE]" at bounding box center [189, 87] width 27 height 20
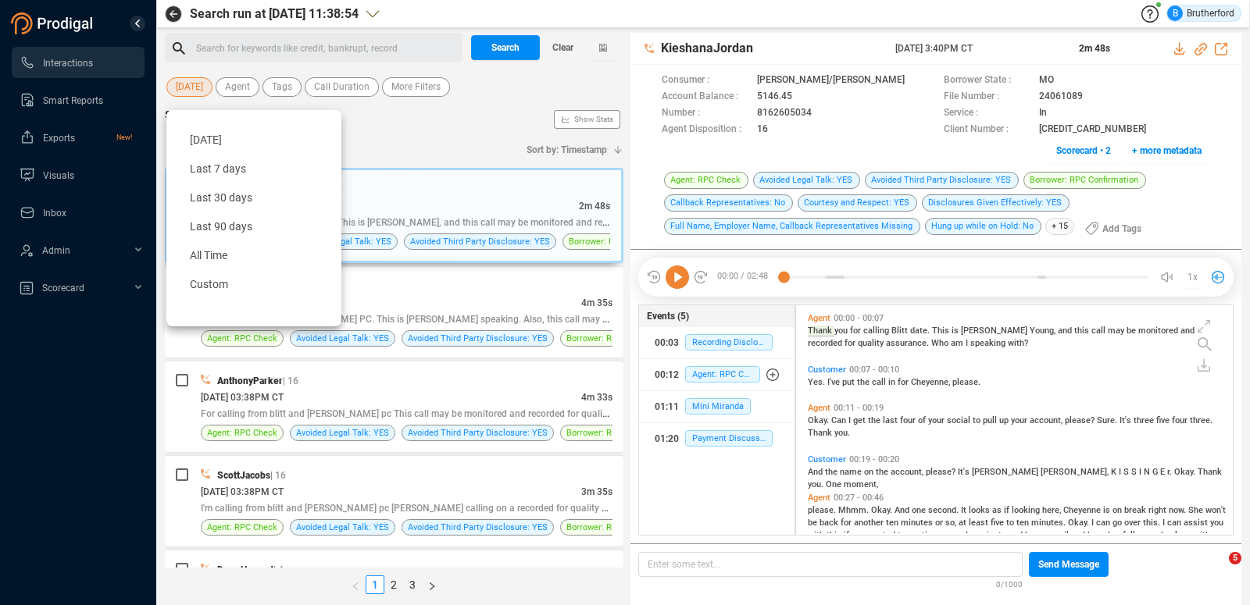
click at [186, 88] on span "[DATE]" at bounding box center [189, 87] width 27 height 20
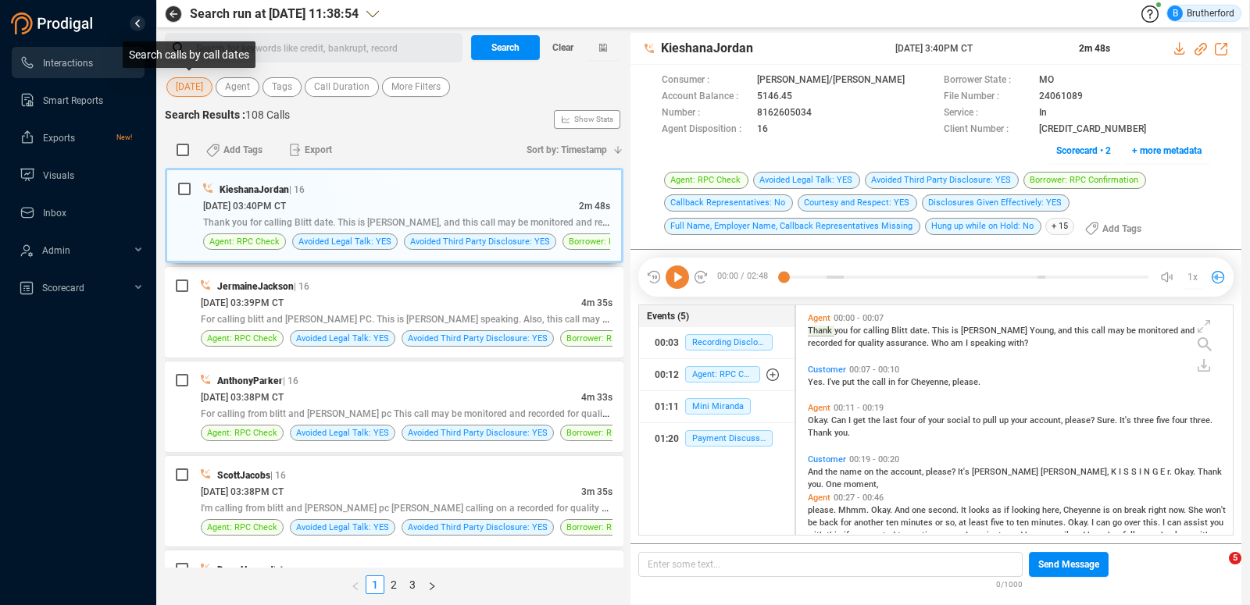
click at [186, 88] on span "[DATE]" at bounding box center [189, 87] width 27 height 20
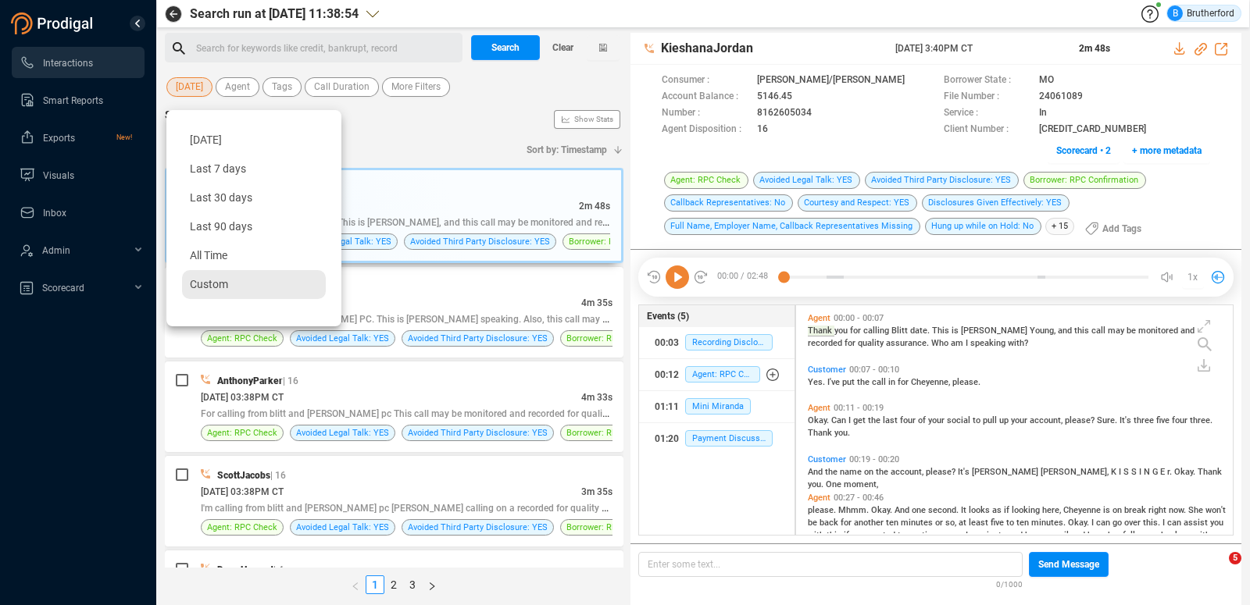
click at [218, 280] on span "Custom" at bounding box center [209, 284] width 38 height 12
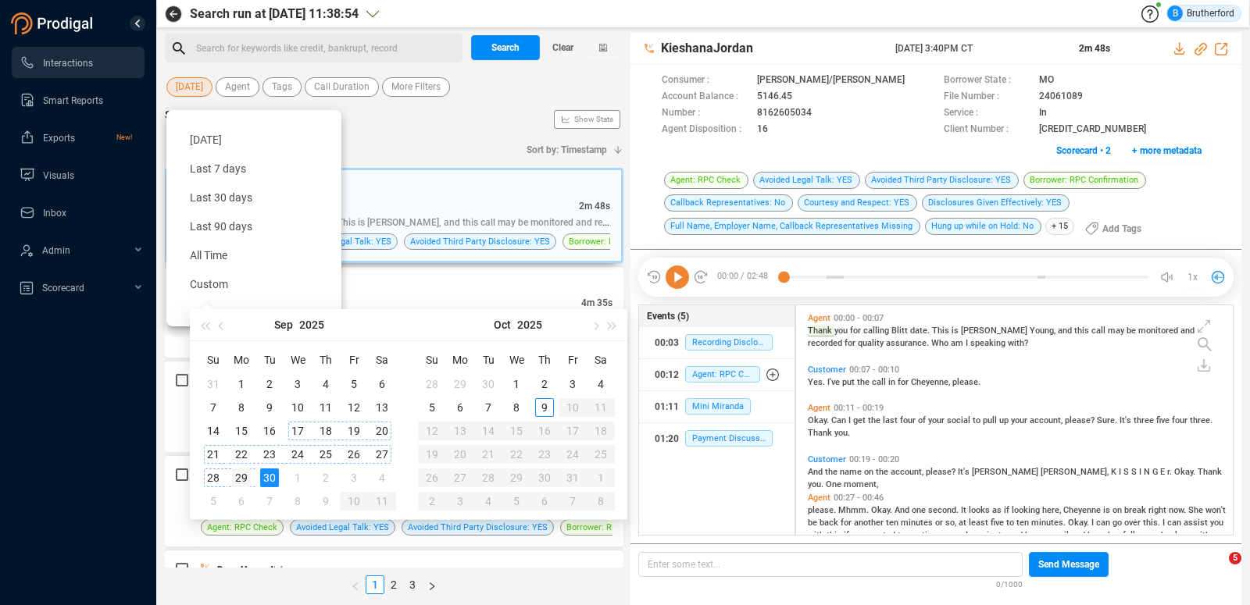
type input "[DATE]"
click at [244, 479] on div "29" at bounding box center [241, 478] width 19 height 19
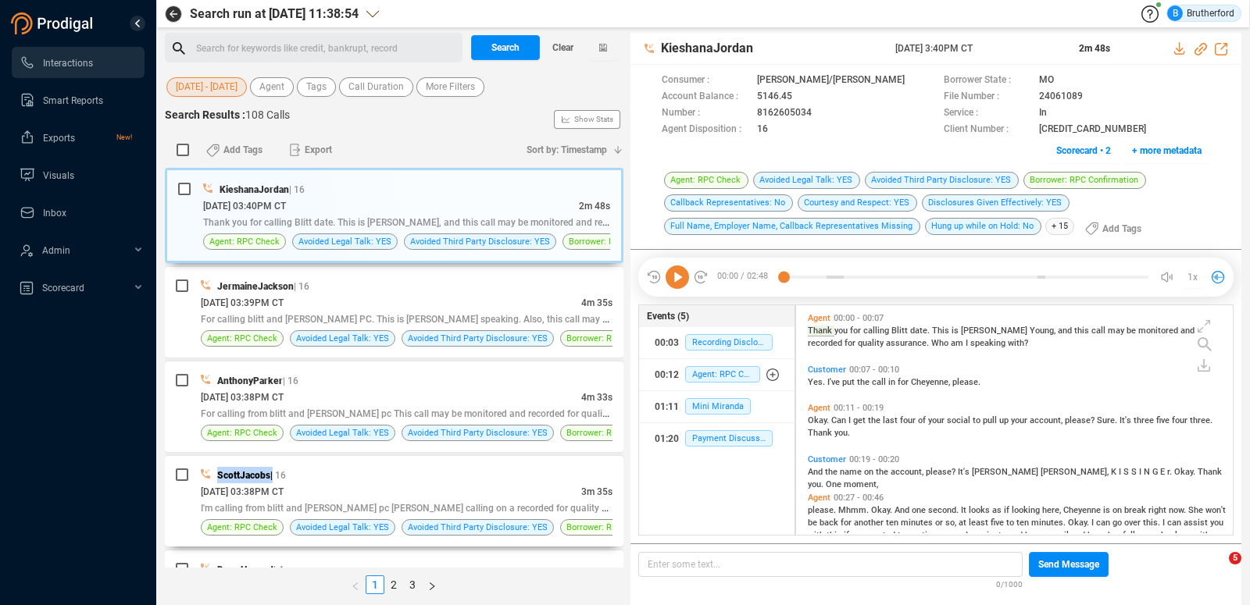
click at [244, 479] on span "ScottJacobs" at bounding box center [243, 475] width 53 height 11
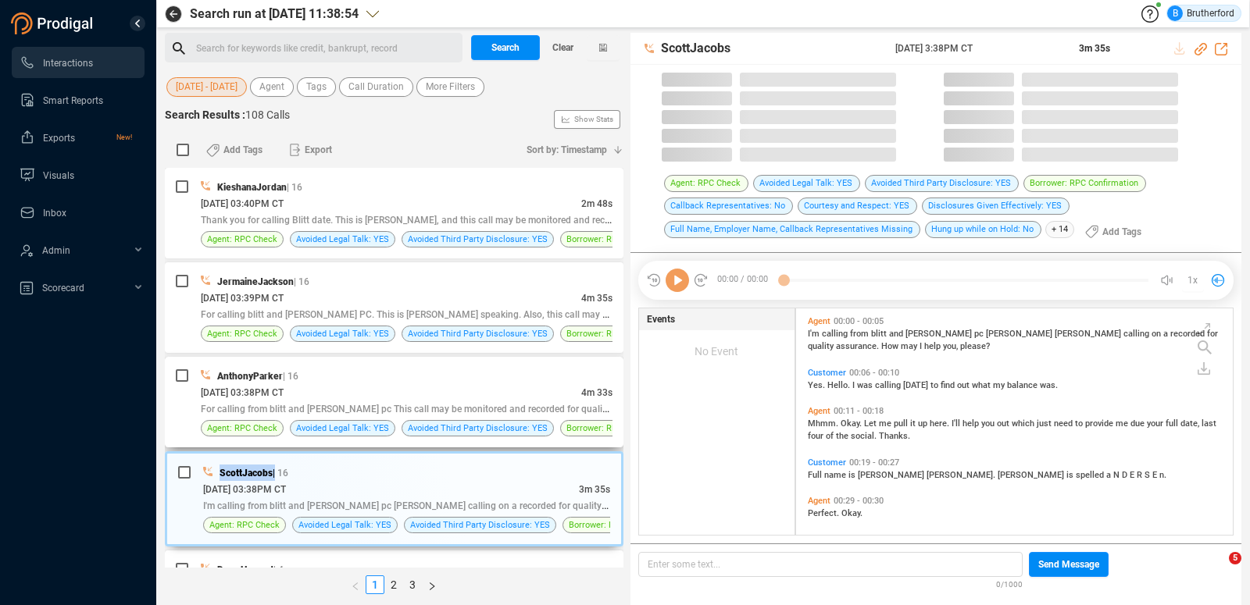
scroll to position [1, 0]
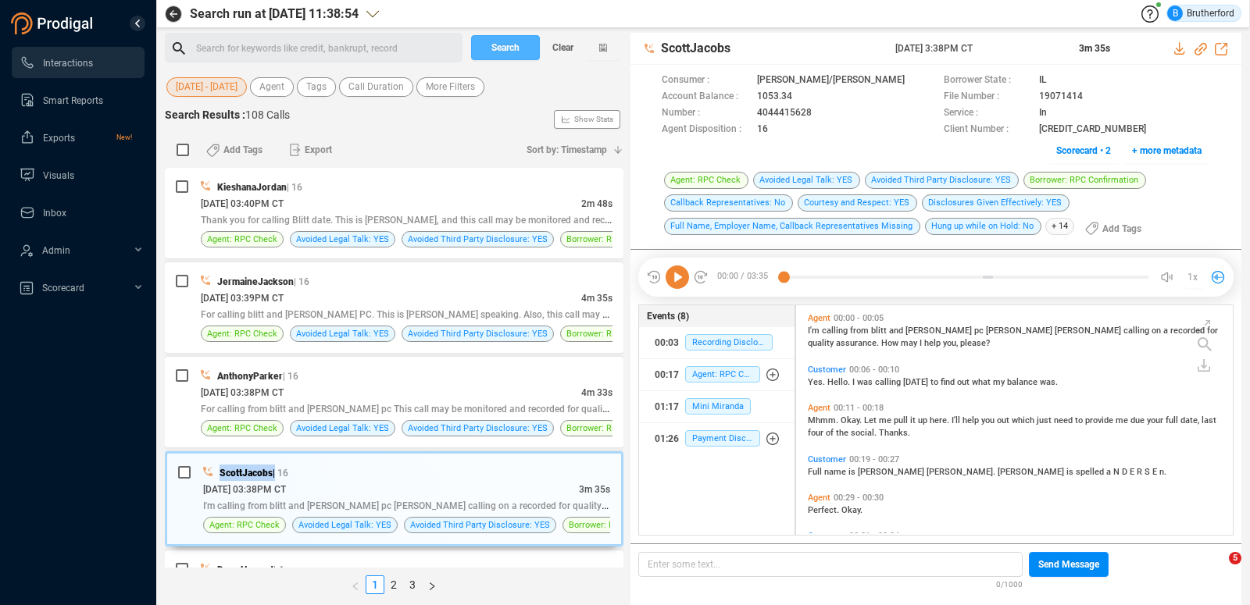
click at [508, 41] on span "Search" at bounding box center [505, 47] width 28 height 25
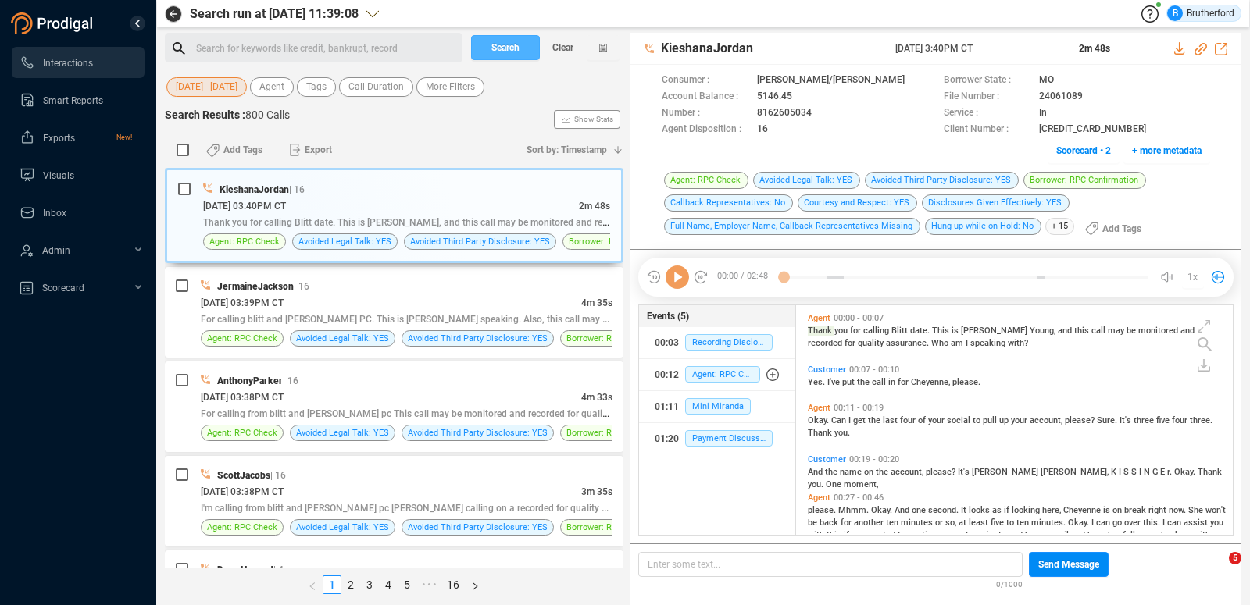
scroll to position [230, 437]
click at [226, 91] on span "[DATE] - [DATE]" at bounding box center [207, 87] width 62 height 20
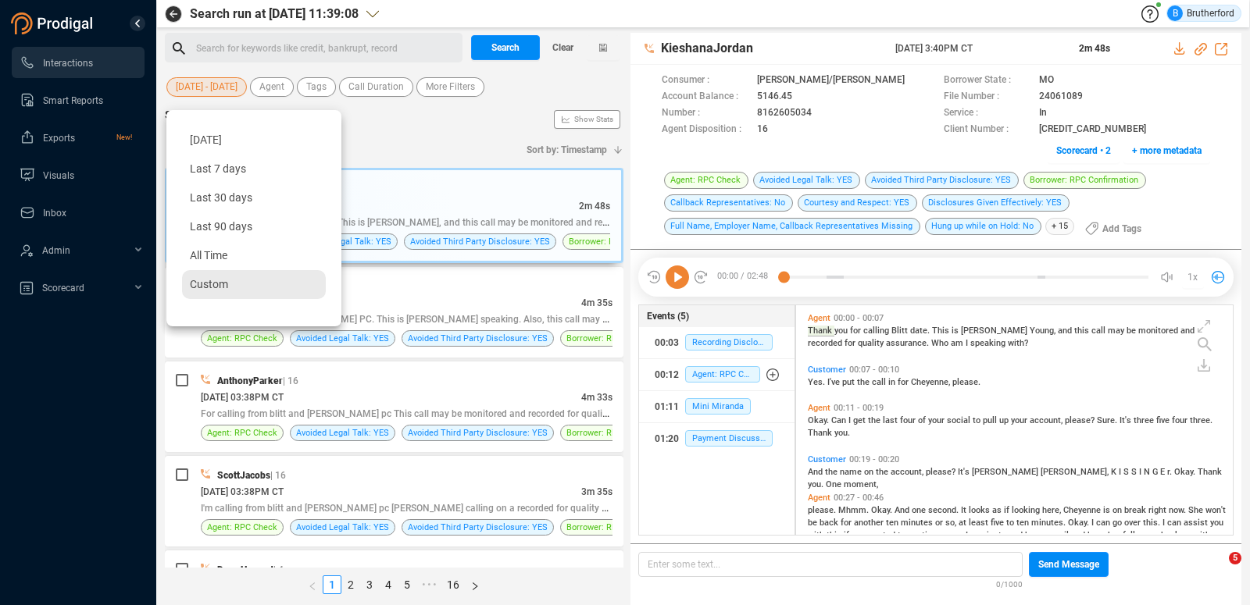
click at [205, 287] on span "Custom" at bounding box center [209, 284] width 38 height 12
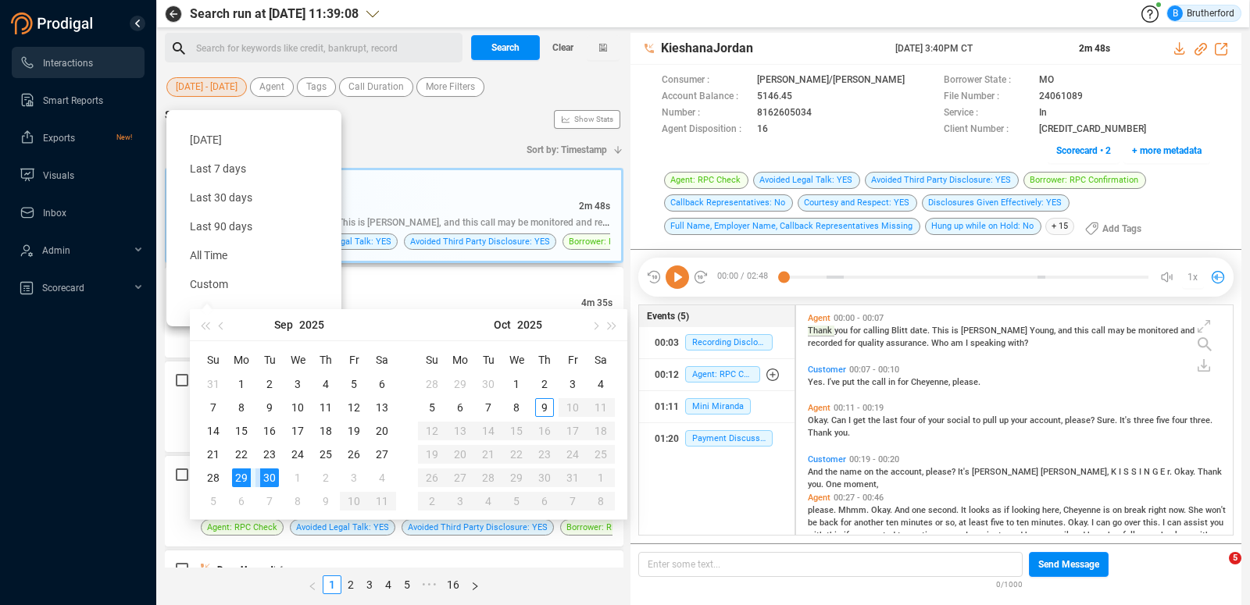
type input "[DATE]"
click at [247, 477] on div "29" at bounding box center [241, 478] width 19 height 19
type input "[DATE]"
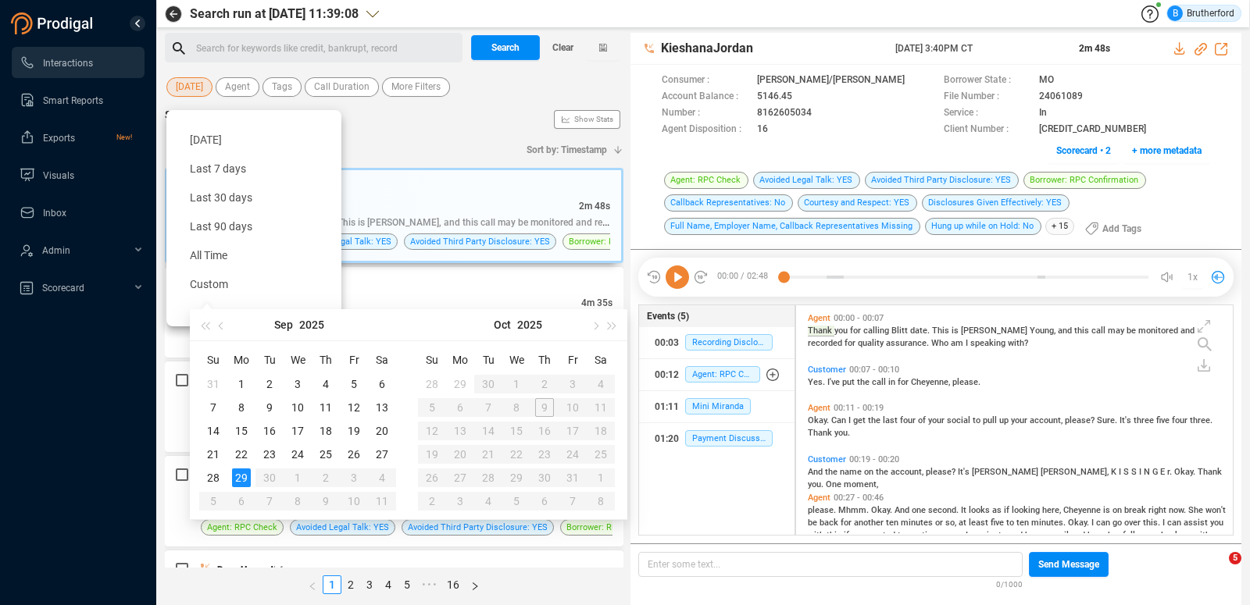
click at [405, 114] on div "Search Results : 800 Calls Show Stats" at bounding box center [394, 119] width 458 height 25
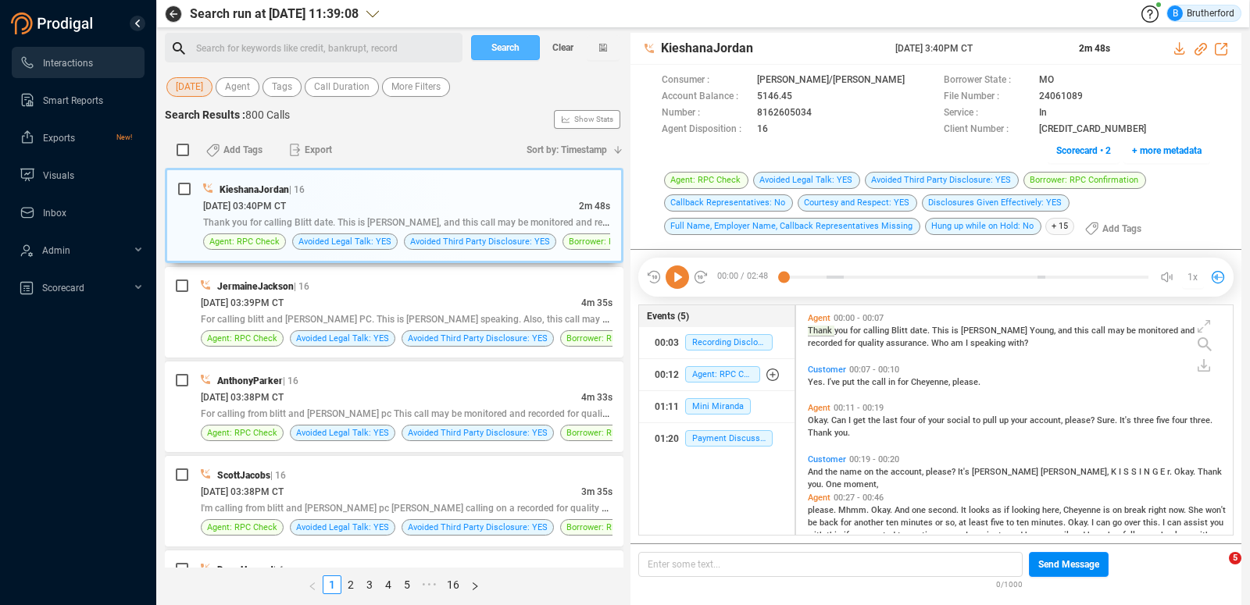
click at [522, 52] on button "Search" at bounding box center [505, 47] width 69 height 25
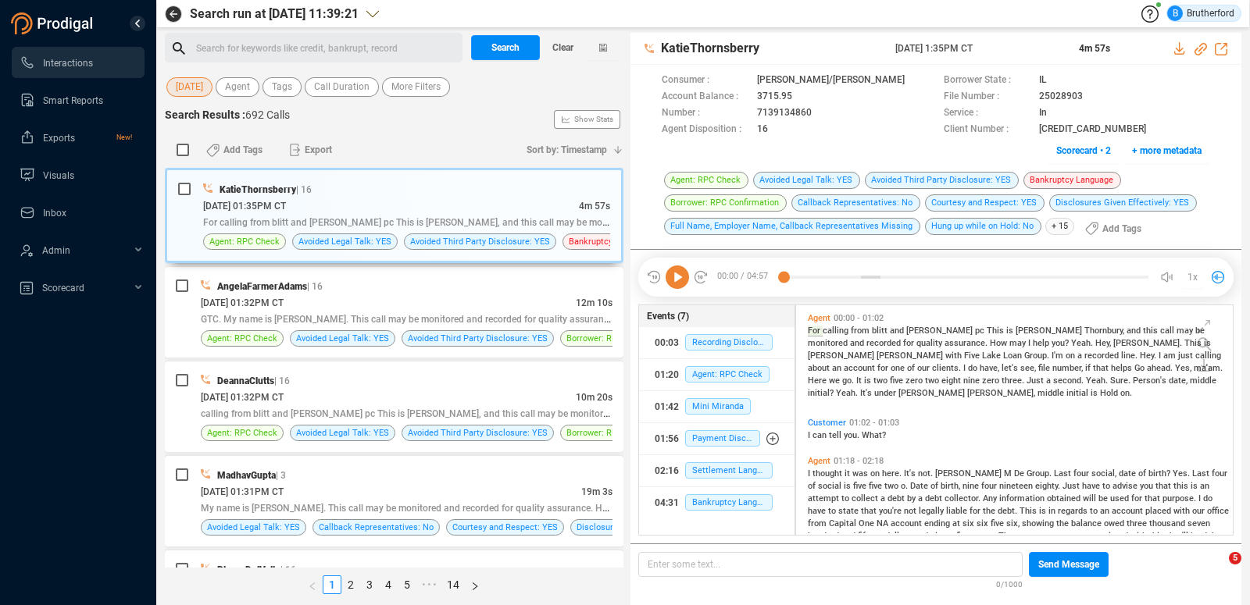
click at [185, 88] on span "[DATE]" at bounding box center [189, 87] width 27 height 20
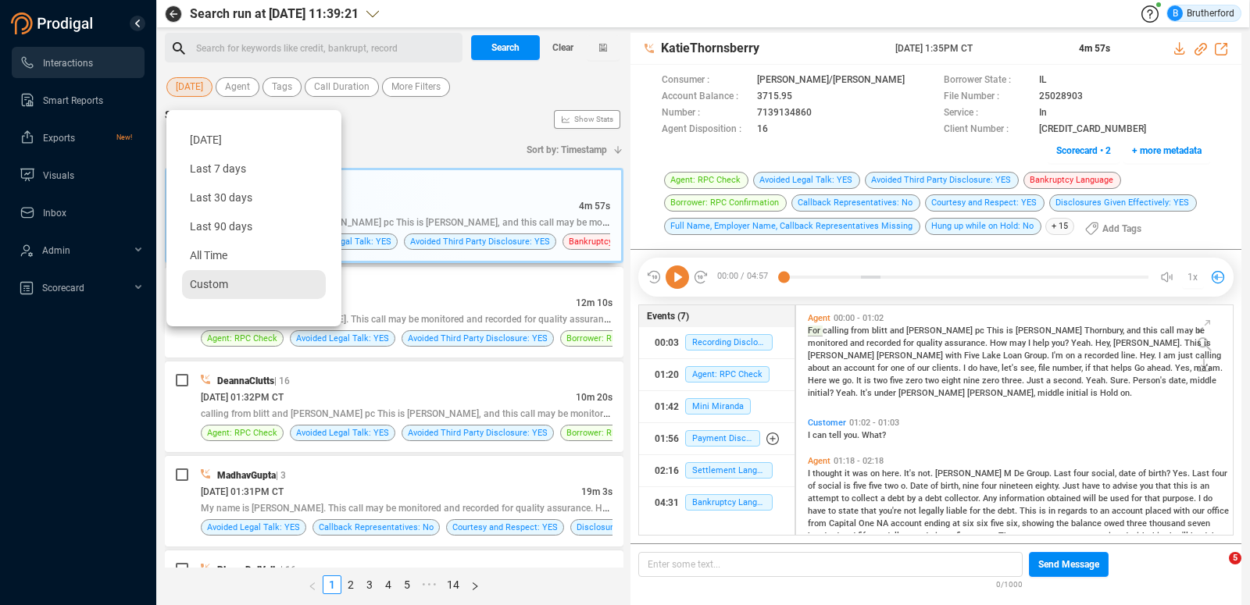
click at [209, 285] on span "Custom" at bounding box center [209, 284] width 38 height 12
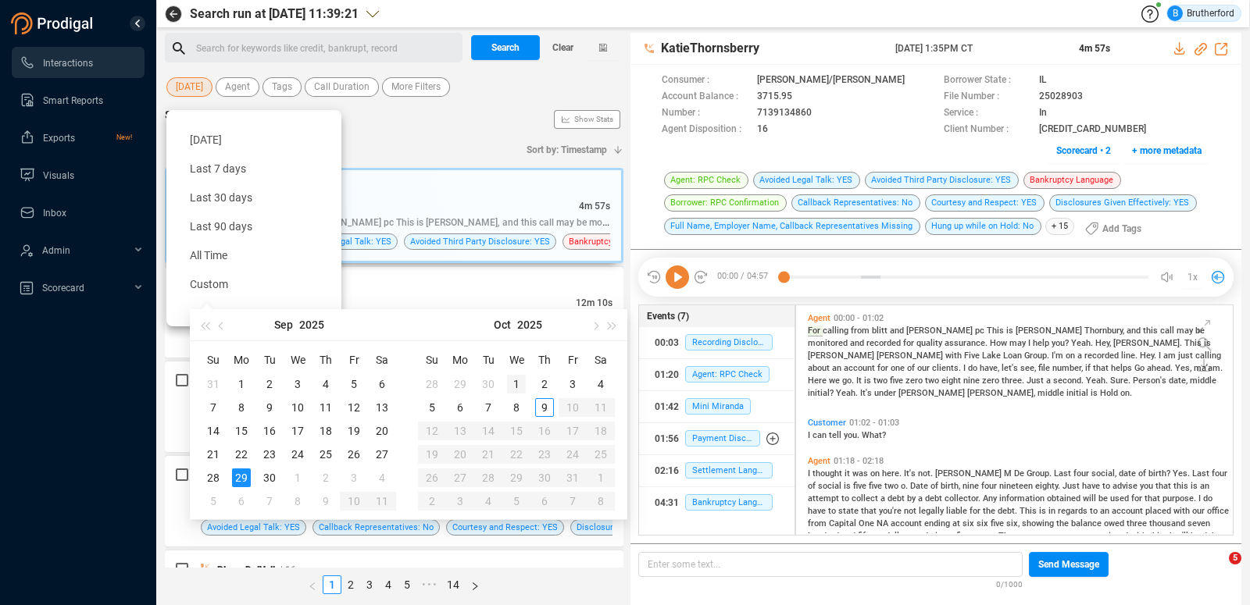
type input "[DATE]"
click at [521, 385] on div "1" at bounding box center [516, 384] width 19 height 19
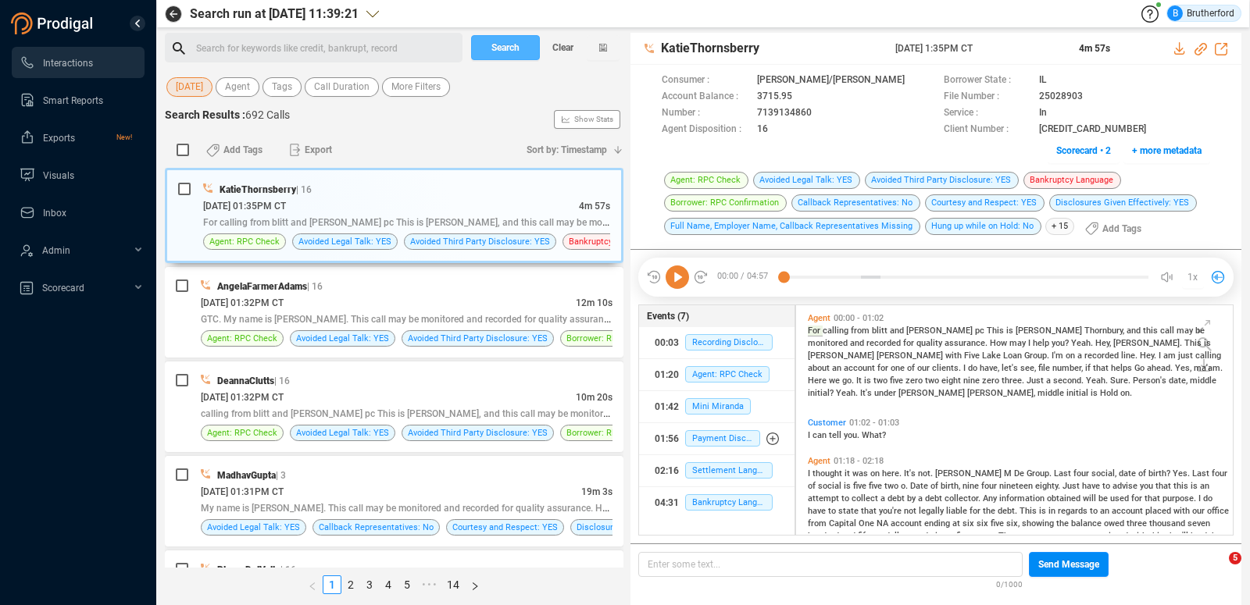
click at [501, 50] on span "Search" at bounding box center [505, 47] width 28 height 25
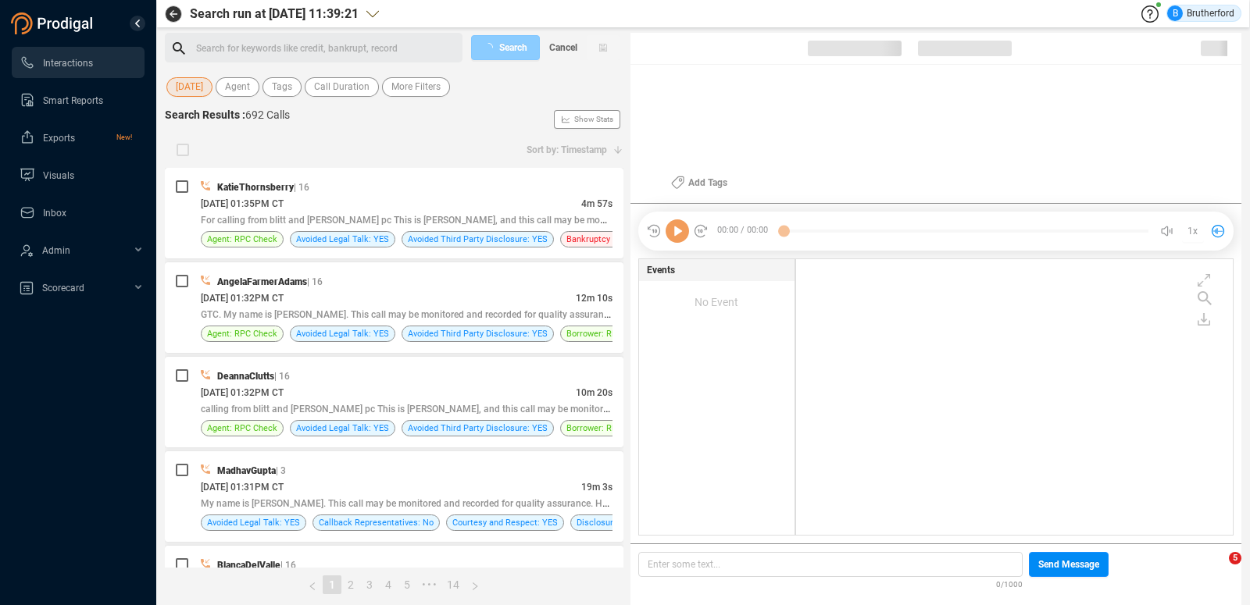
scroll to position [1, 0]
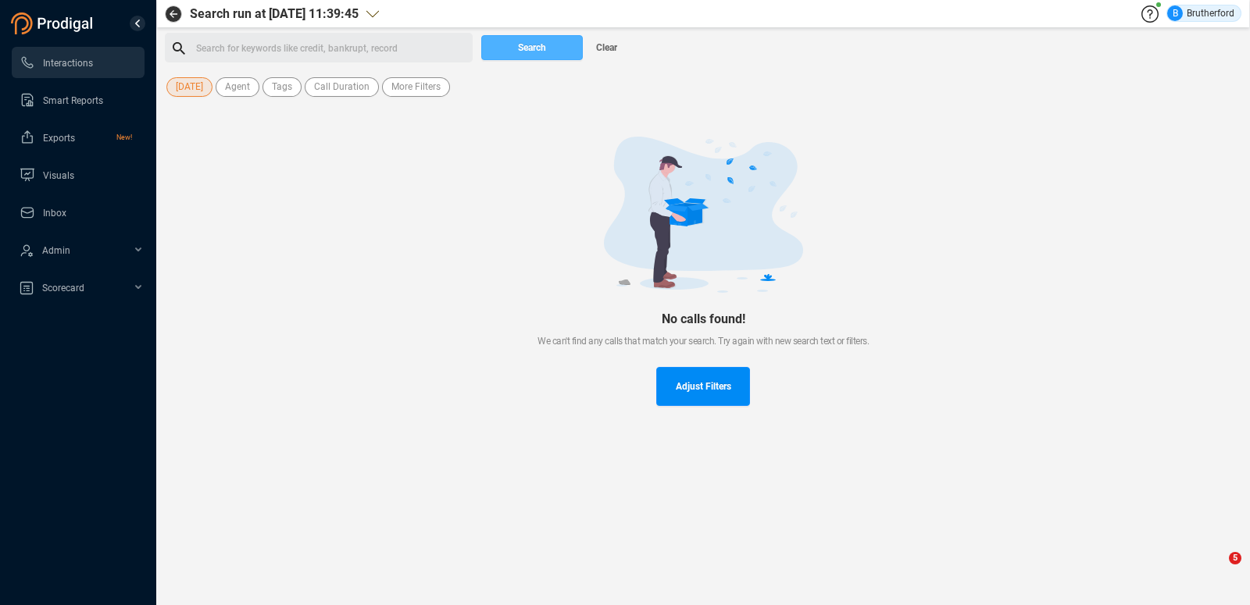
click at [510, 51] on button "Search" at bounding box center [532, 47] width 102 height 25
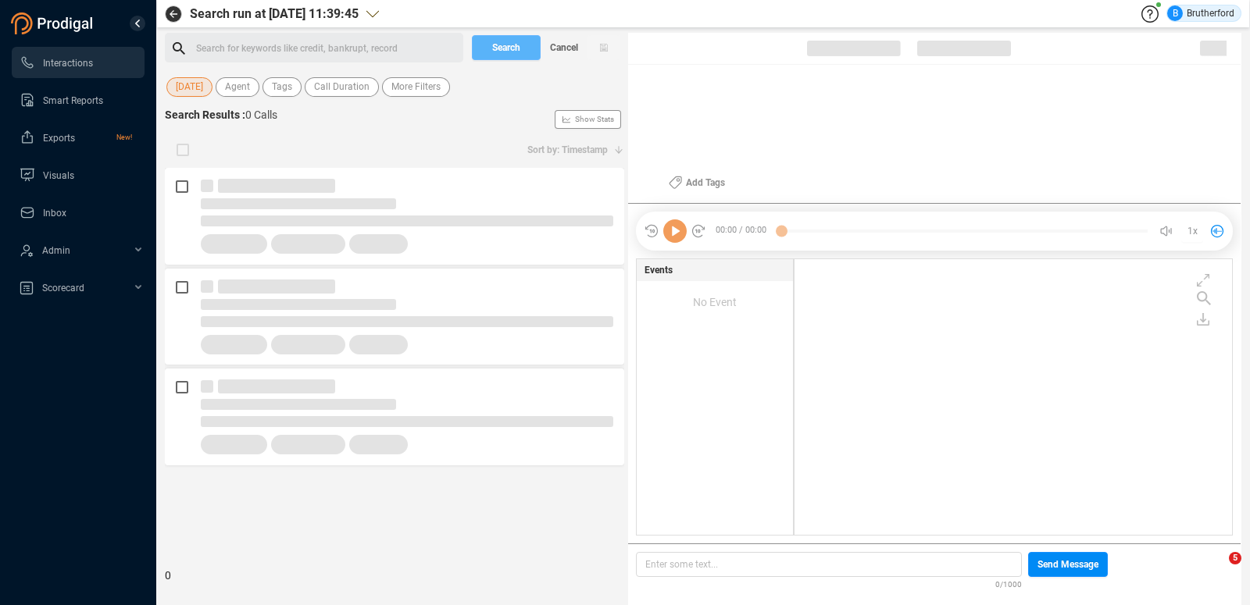
scroll to position [1, 1]
